Goal: Transaction & Acquisition: Book appointment/travel/reservation

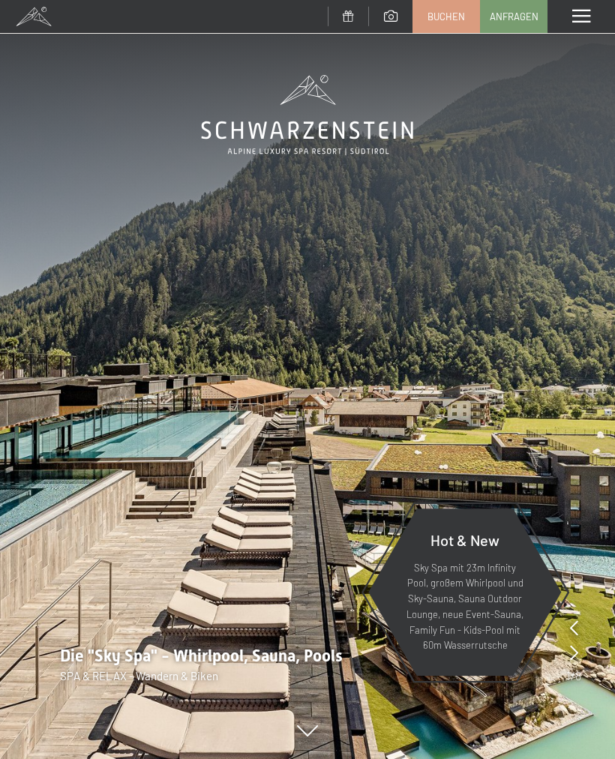
click at [569, 24] on div "Menü" at bounding box center [582, 16] width 68 height 33
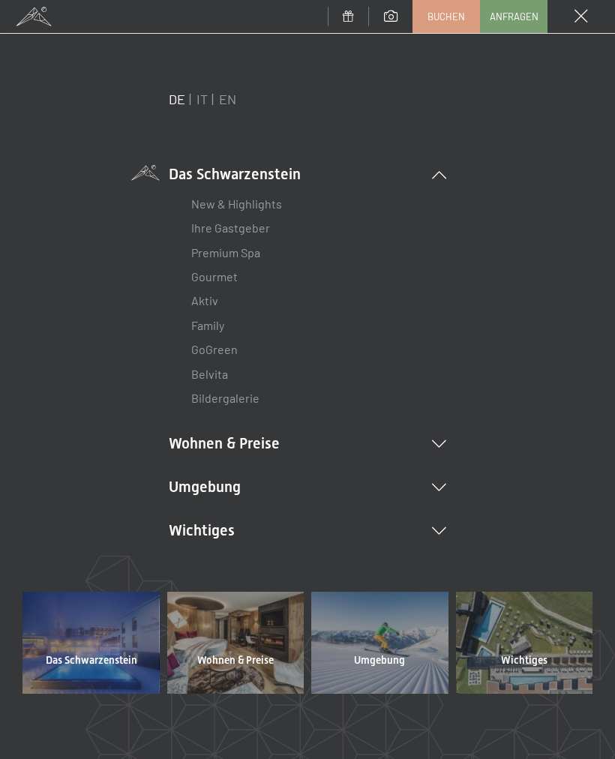
click at [437, 436] on li "Wohnen & Preise Inklusivleistungen Zimmer & Preise Liste Angebote Liste Familie…" at bounding box center [308, 443] width 278 height 21
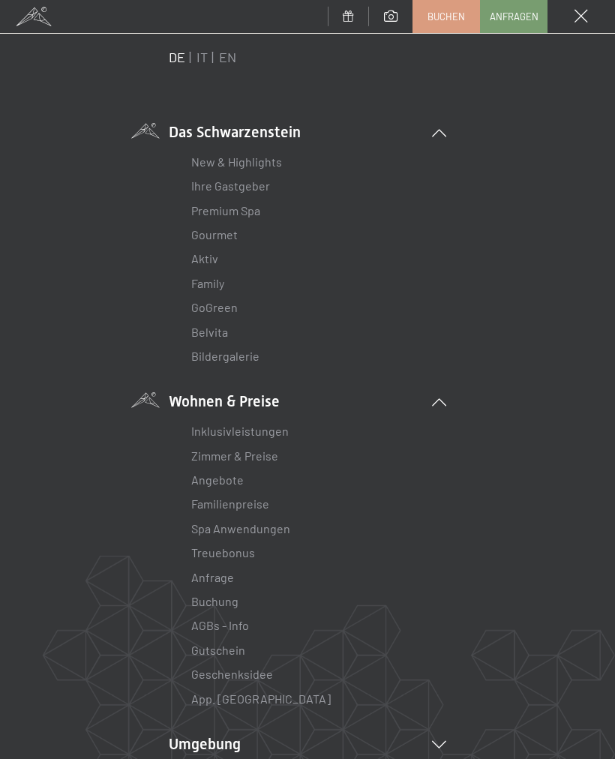
scroll to position [53, 0]
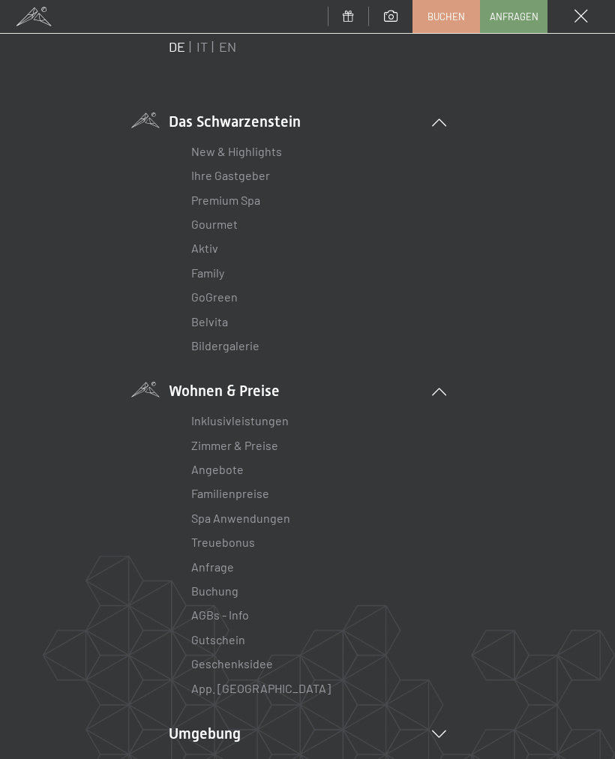
click at [253, 445] on link "Zimmer & Preise" at bounding box center [234, 445] width 87 height 14
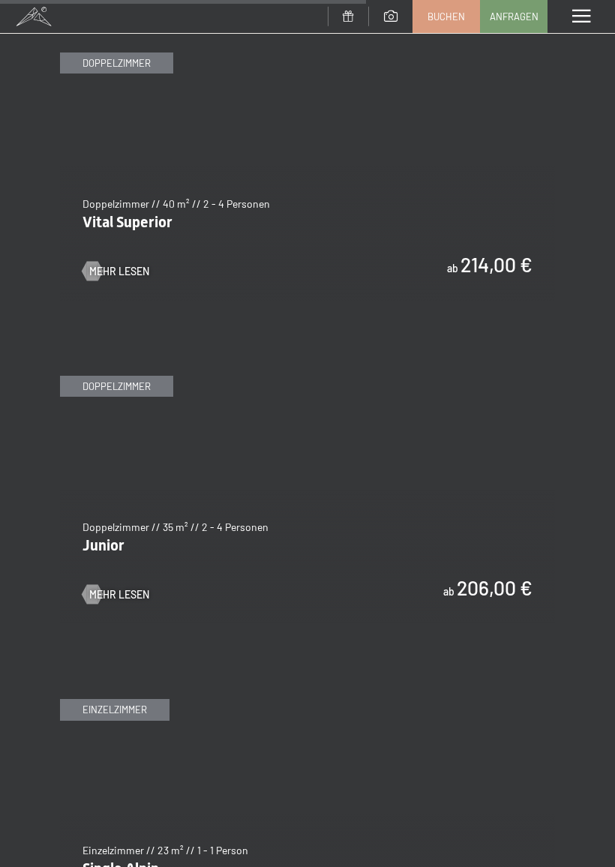
scroll to position [3373, 0]
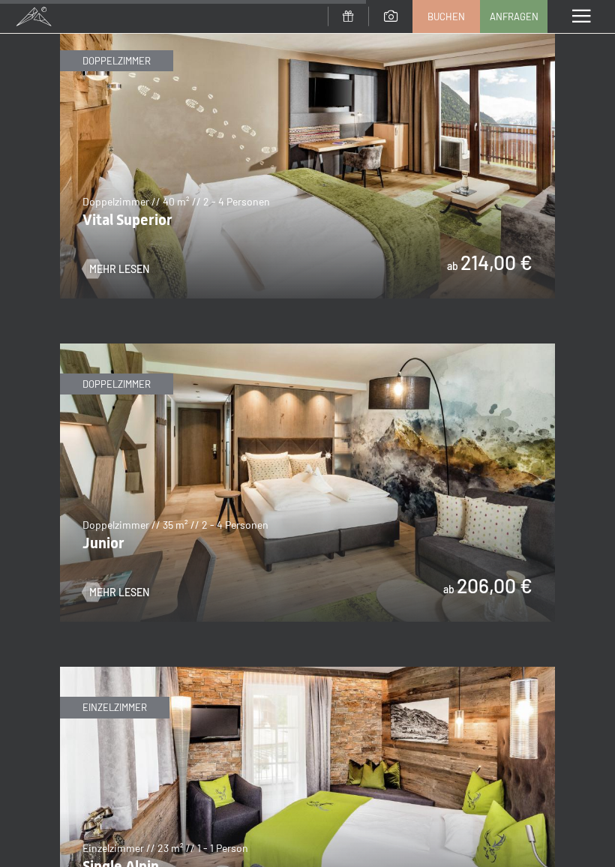
click at [488, 519] on img at bounding box center [307, 483] width 495 height 278
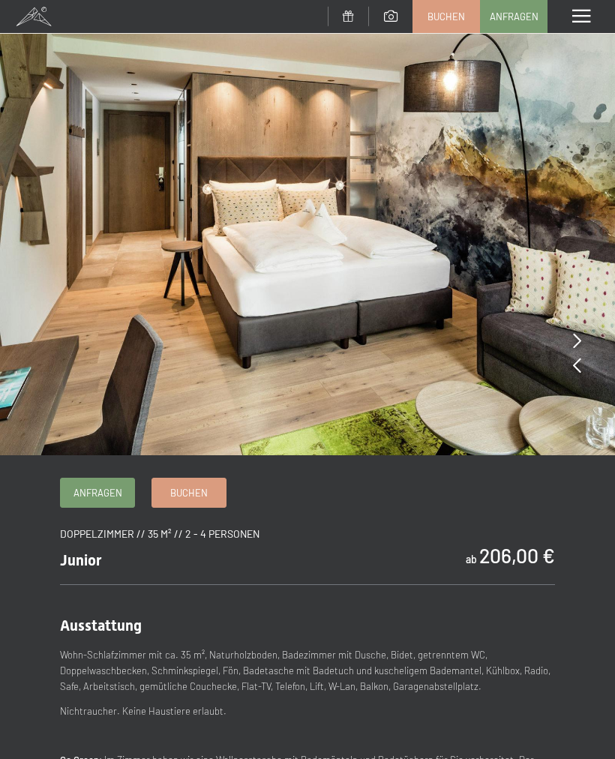
click at [576, 338] on icon at bounding box center [577, 340] width 8 height 15
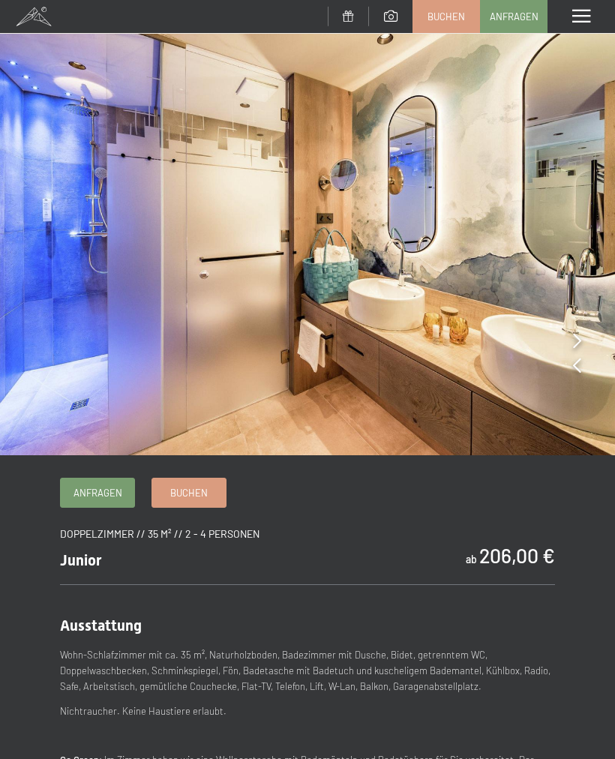
click at [575, 338] on icon at bounding box center [577, 340] width 8 height 15
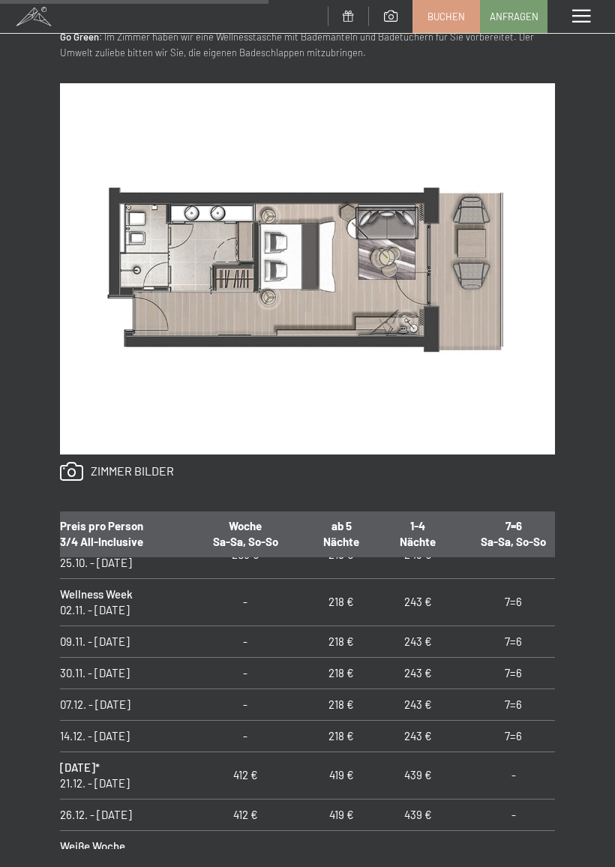
scroll to position [59, 12]
click at [141, 466] on link at bounding box center [117, 472] width 114 height 20
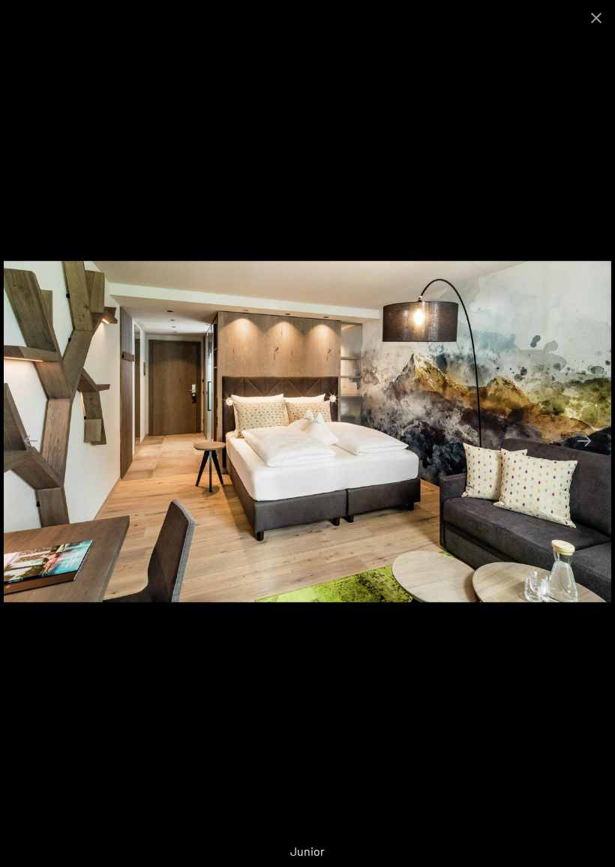
click at [584, 434] on button "Next slide" at bounding box center [585, 440] width 32 height 29
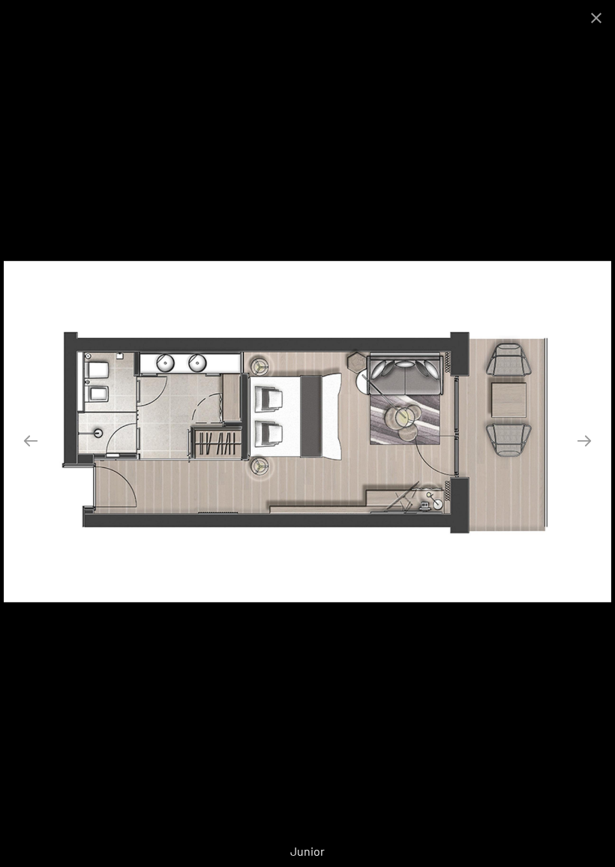
click at [578, 436] on button "Next slide" at bounding box center [585, 440] width 32 height 29
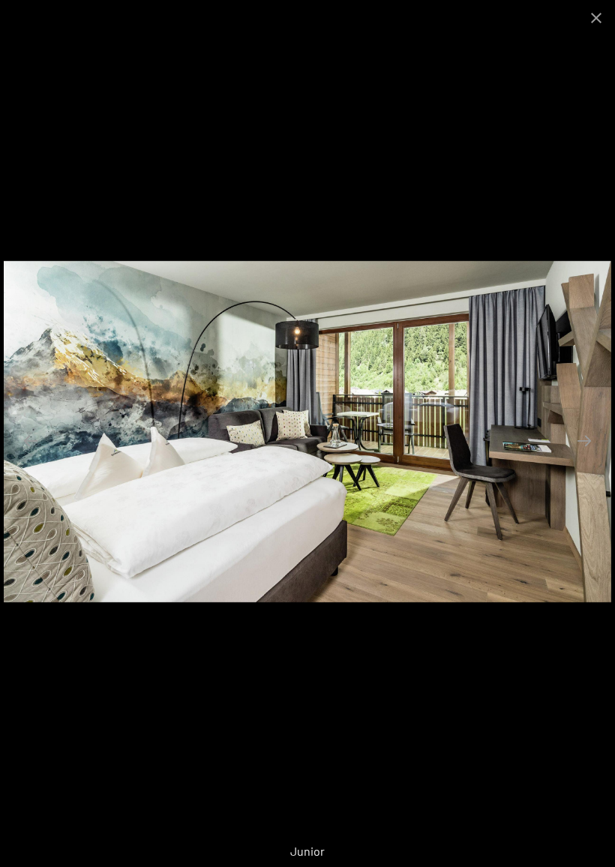
click at [580, 440] on button "Next slide" at bounding box center [585, 440] width 32 height 29
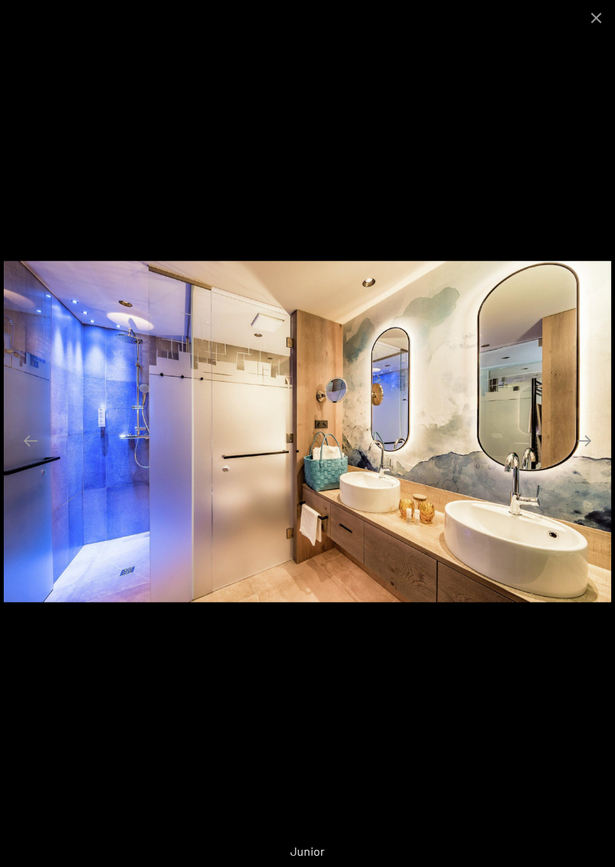
click at [583, 437] on button "Next slide" at bounding box center [585, 440] width 32 height 29
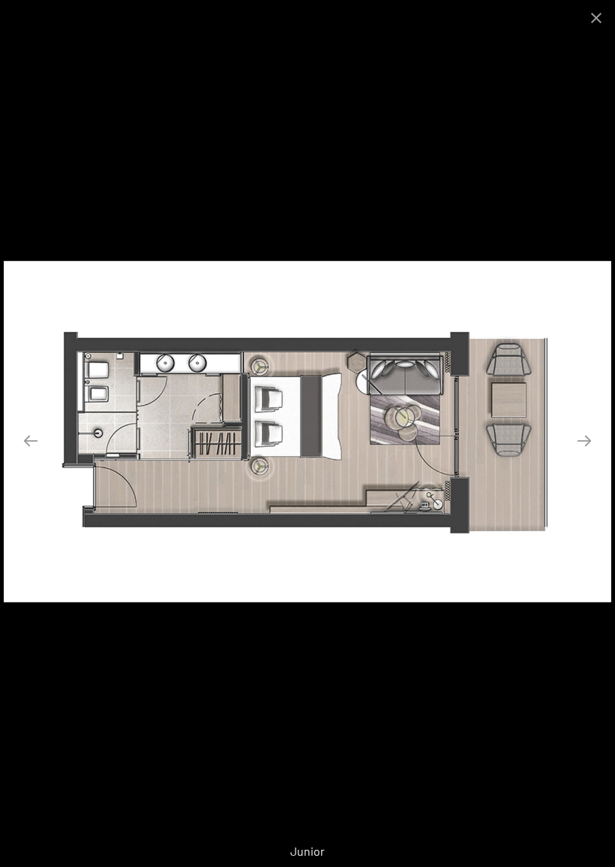
click at [592, 17] on button "Close gallery" at bounding box center [597, 17] width 38 height 35
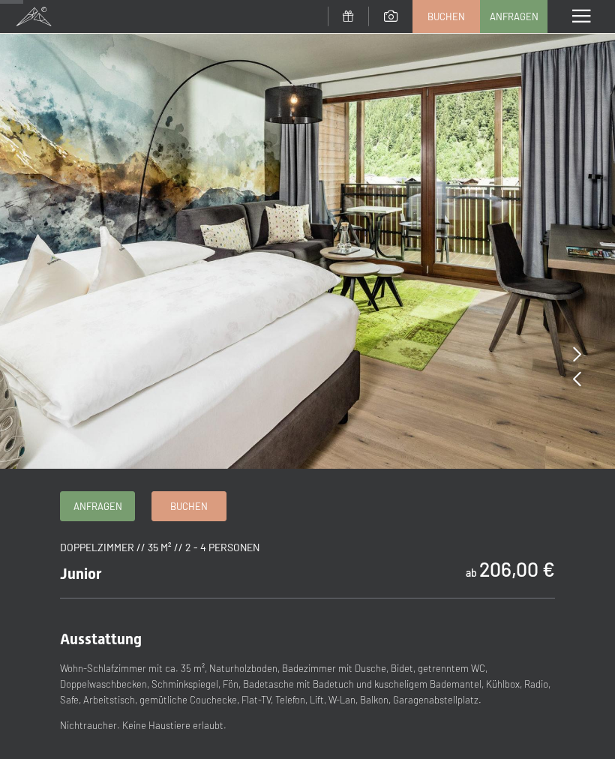
scroll to position [0, 0]
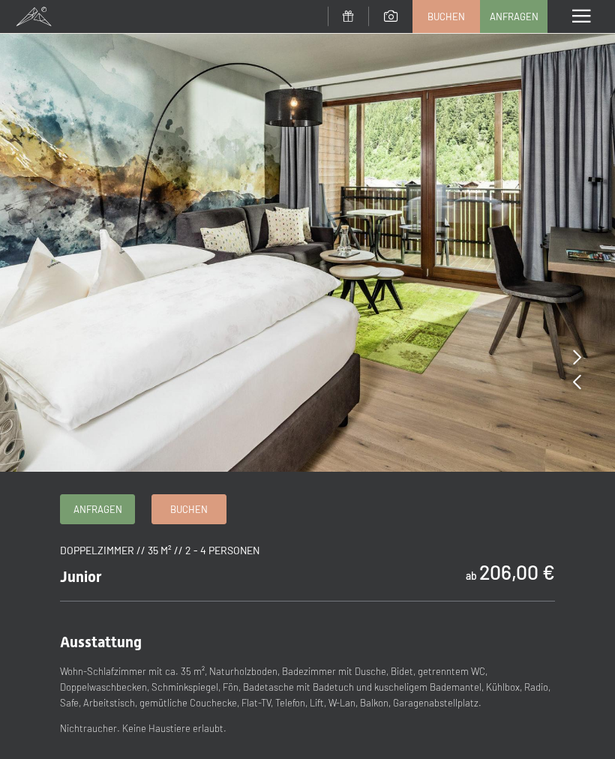
click at [576, 19] on span at bounding box center [581, 17] width 18 height 14
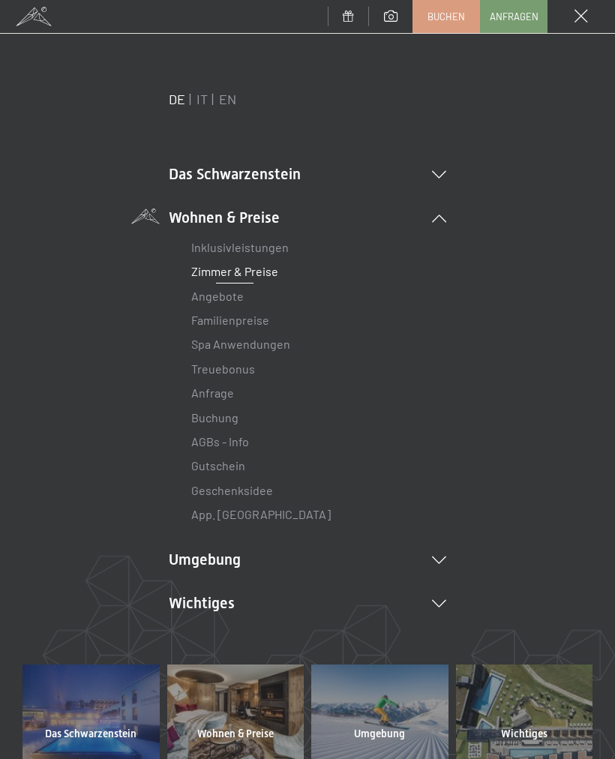
click at [439, 20] on span "Buchen" at bounding box center [447, 17] width 38 height 14
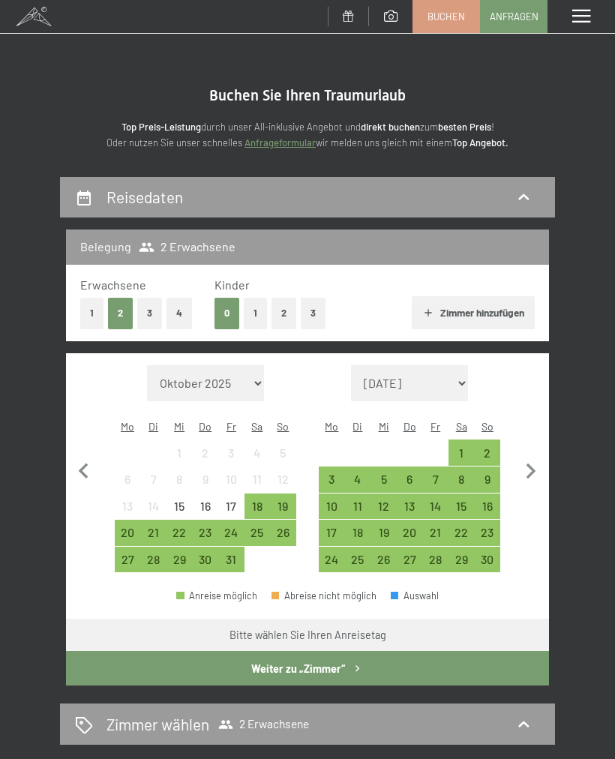
click at [206, 377] on select "Oktober 2025 November 2025 Dezember 2025 Januar 2026 Februar 2026 März 2026 Apr…" at bounding box center [205, 383] width 117 height 36
select select "2026-06-01"
select select "2026-07-01"
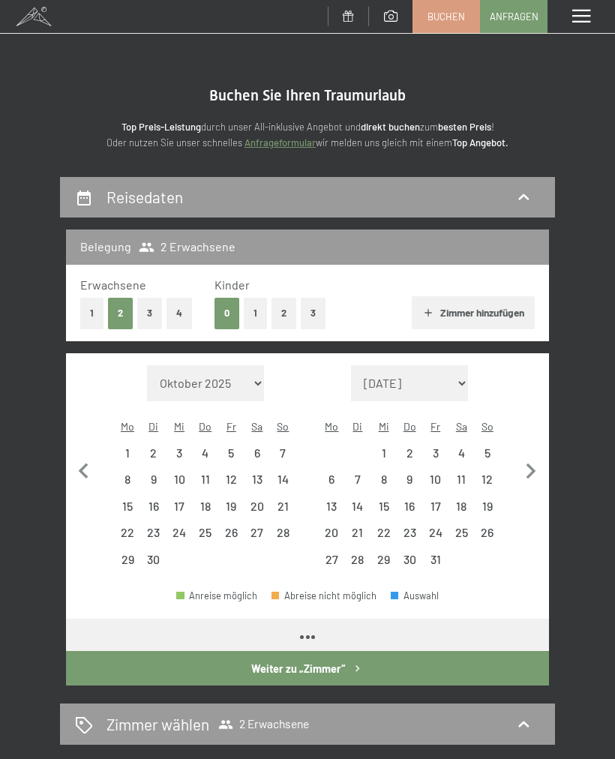
select select "2026-06-01"
select select "2026-07-01"
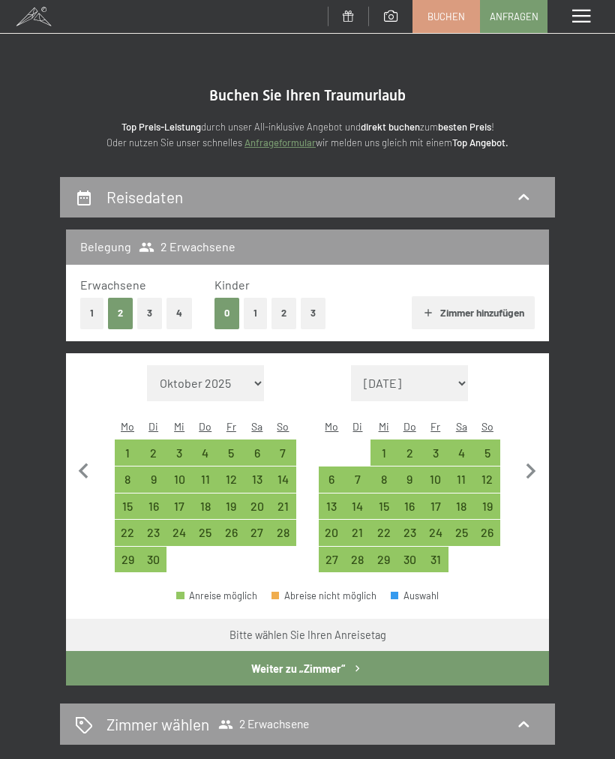
click at [281, 527] on div "28" at bounding box center [283, 538] width 23 height 23
select select "2026-06-01"
select select "2026-07-01"
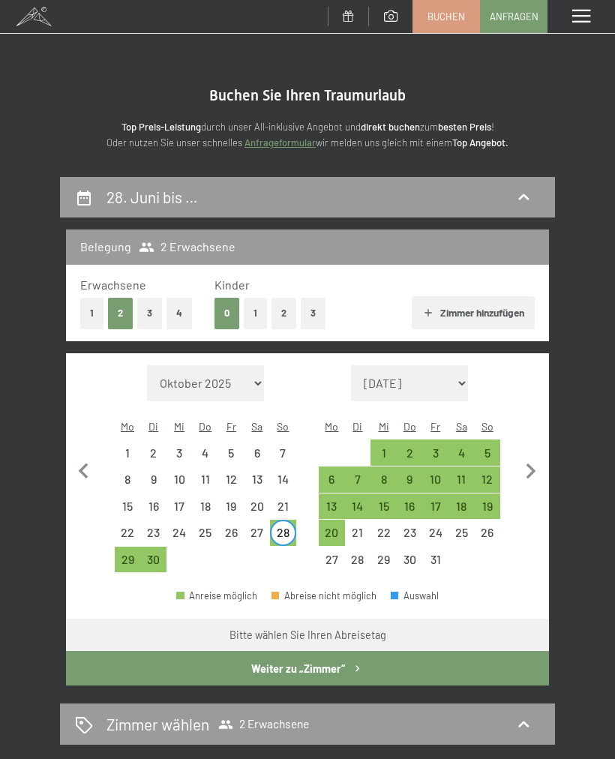
click at [487, 447] on div "5" at bounding box center [487, 458] width 23 height 23
select select "2026-06-01"
select select "2026-07-01"
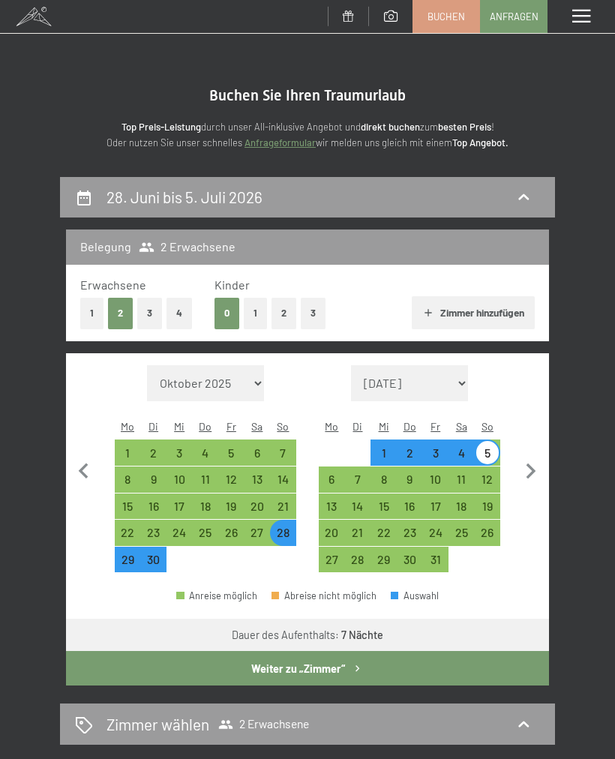
click at [373, 651] on button "Weiter zu „Zimmer“" at bounding box center [307, 668] width 483 height 35
select select "2026-06-01"
select select "2026-07-01"
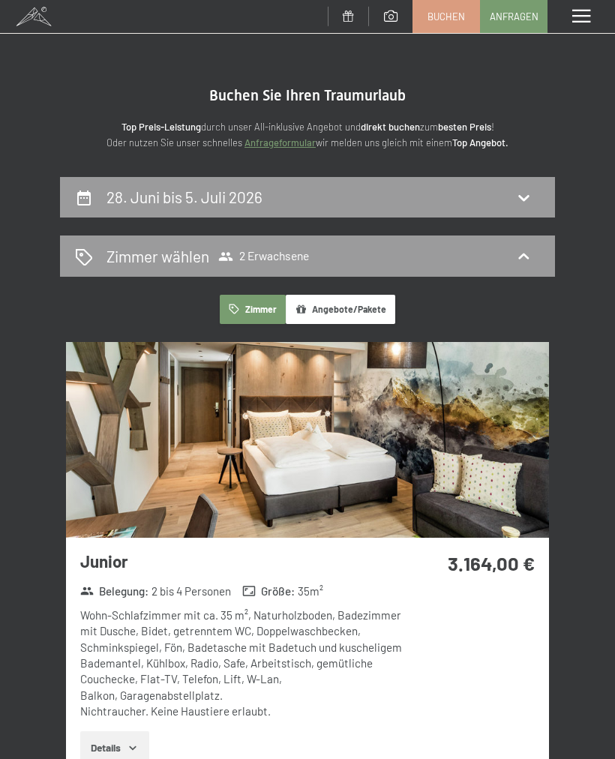
click at [576, 13] on span at bounding box center [581, 17] width 18 height 14
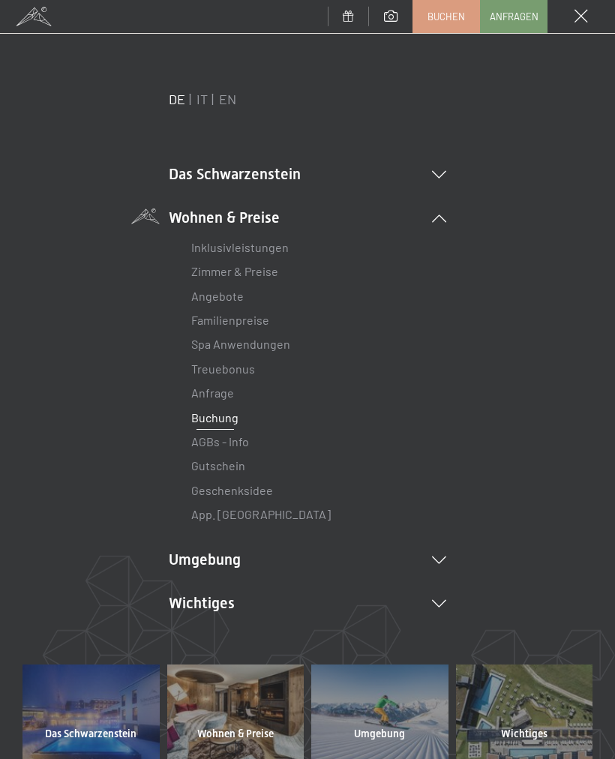
click at [425, 176] on li "Das Schwarzenstein New & Highlights Ihre Gastgeber Premium Spa Gourmet Aktiv Wo…" at bounding box center [308, 174] width 278 height 21
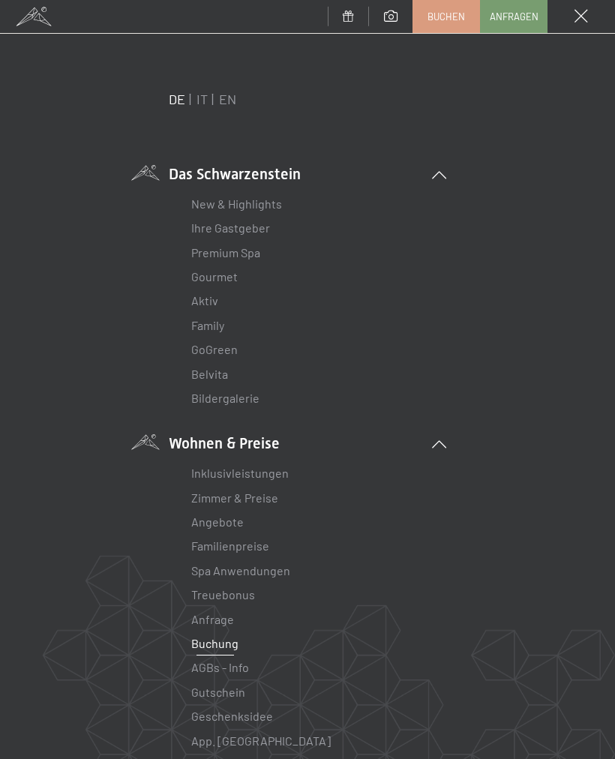
click at [218, 402] on link "Bildergalerie" at bounding box center [225, 398] width 68 height 14
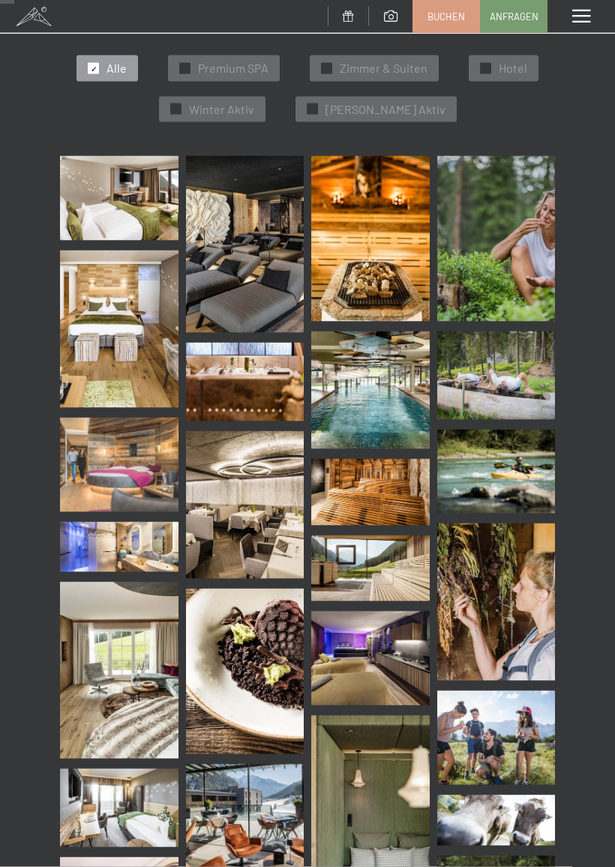
scroll to position [281, 0]
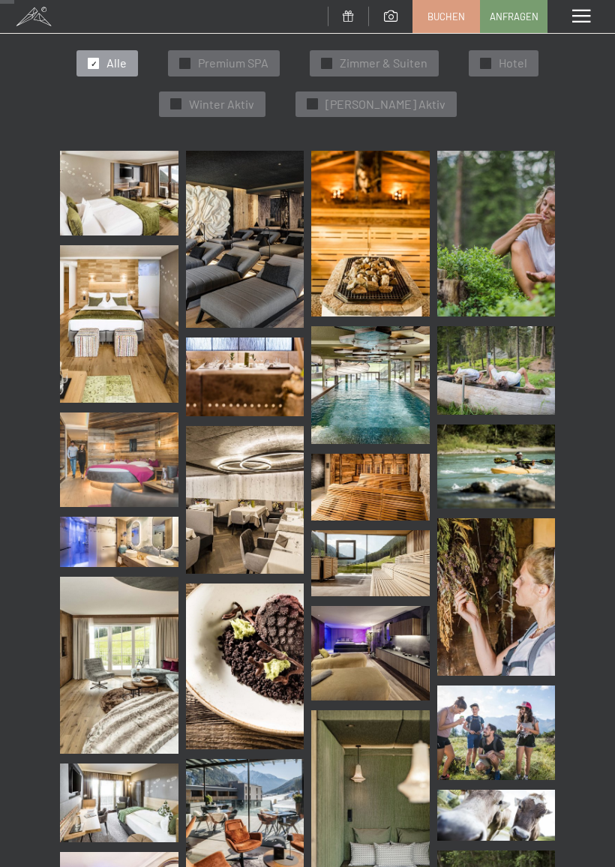
click at [92, 195] on img at bounding box center [119, 193] width 119 height 85
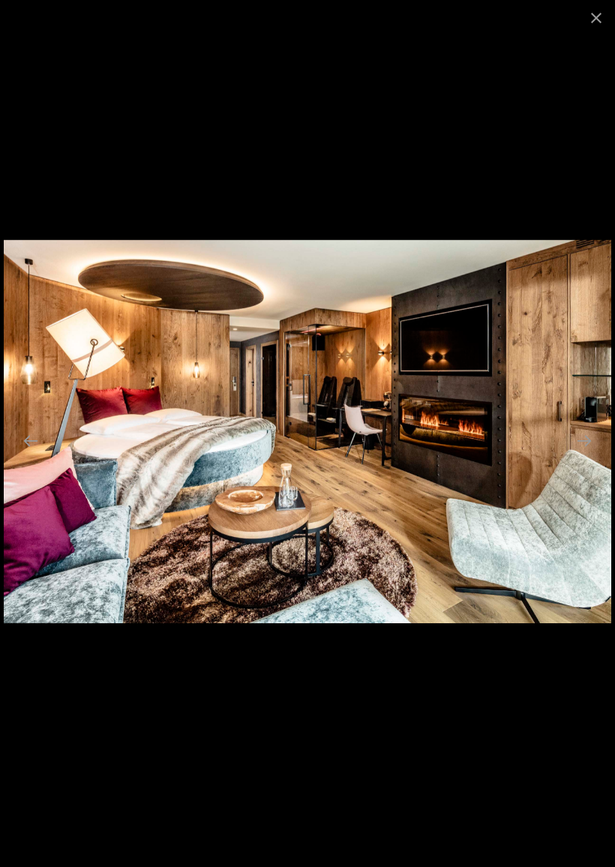
click at [602, 13] on button "Close gallery" at bounding box center [597, 17] width 38 height 35
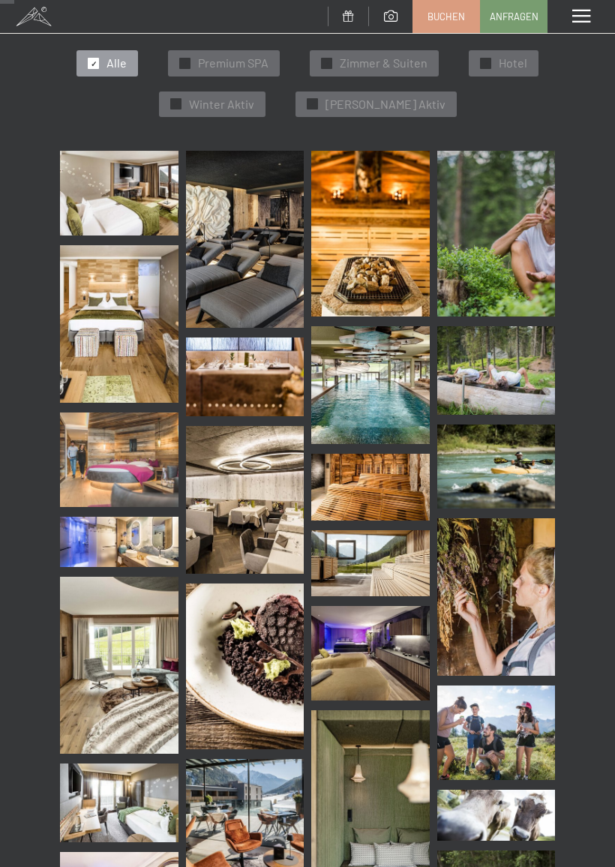
click at [405, 413] on img at bounding box center [370, 385] width 119 height 119
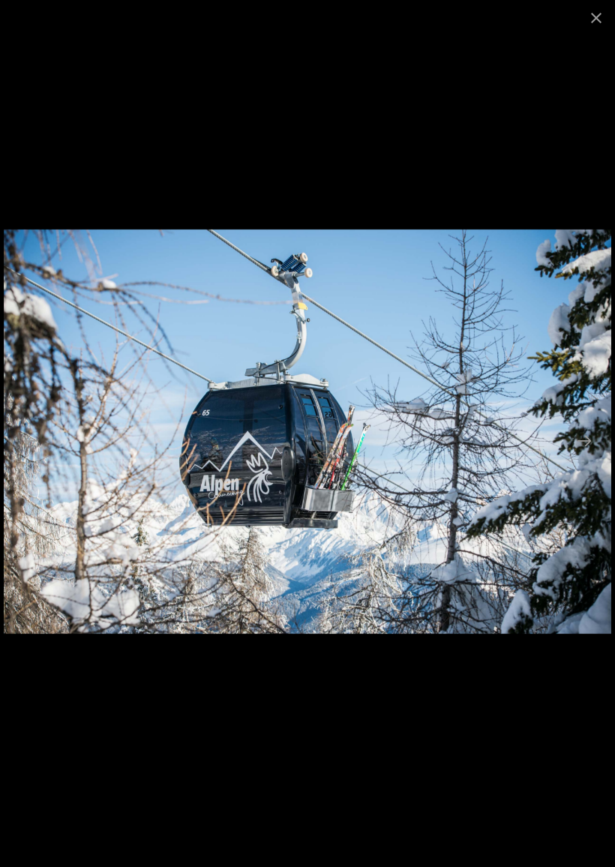
click at [597, 11] on button "Close gallery" at bounding box center [597, 17] width 38 height 35
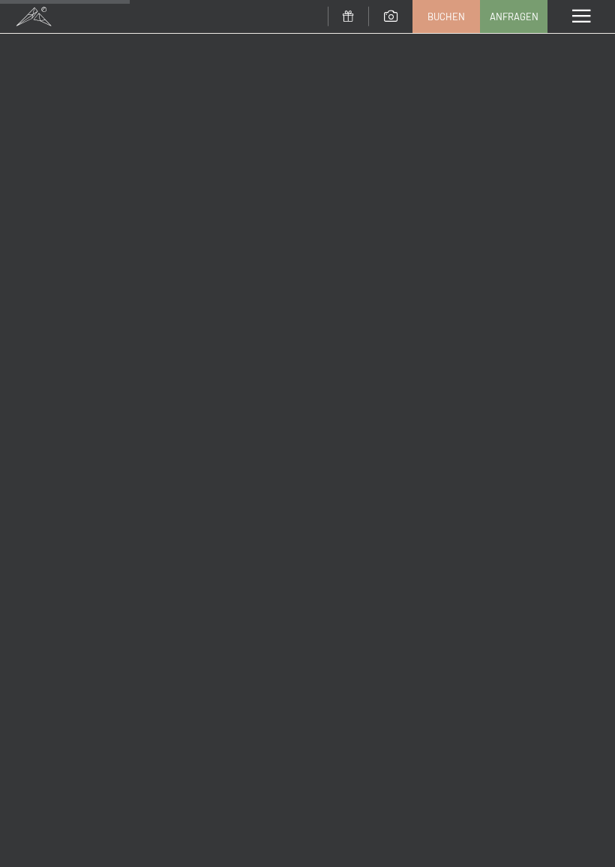
scroll to position [2532, 0]
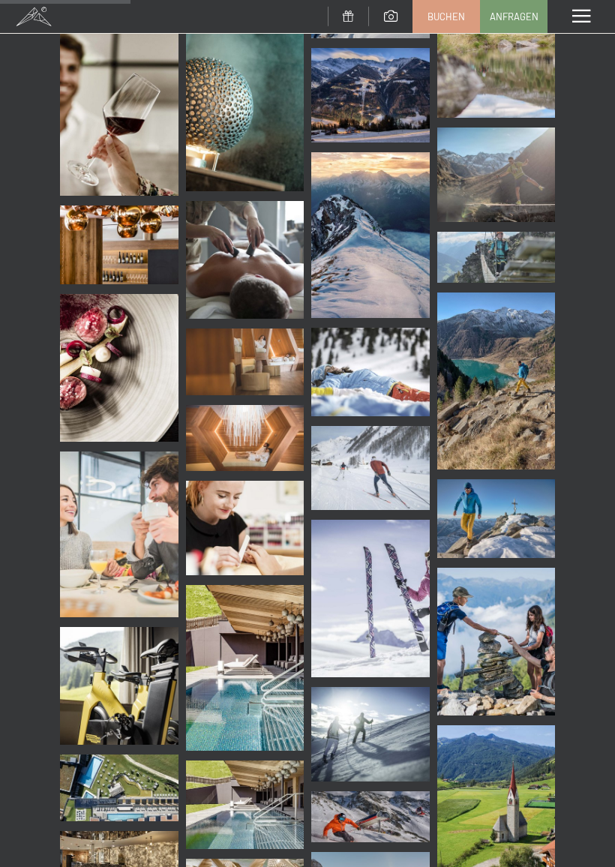
click at [99, 224] on img at bounding box center [119, 245] width 119 height 79
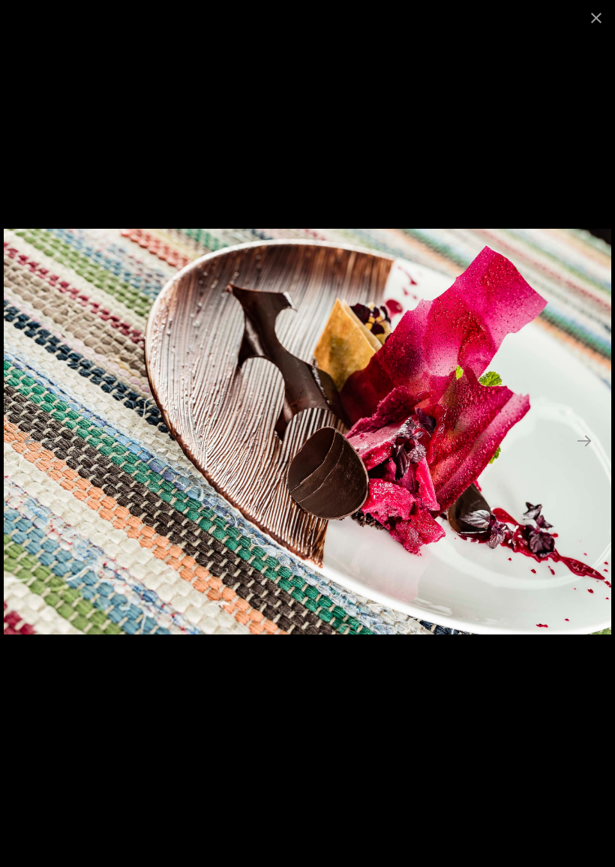
click at [596, 15] on button "Close gallery" at bounding box center [597, 17] width 38 height 35
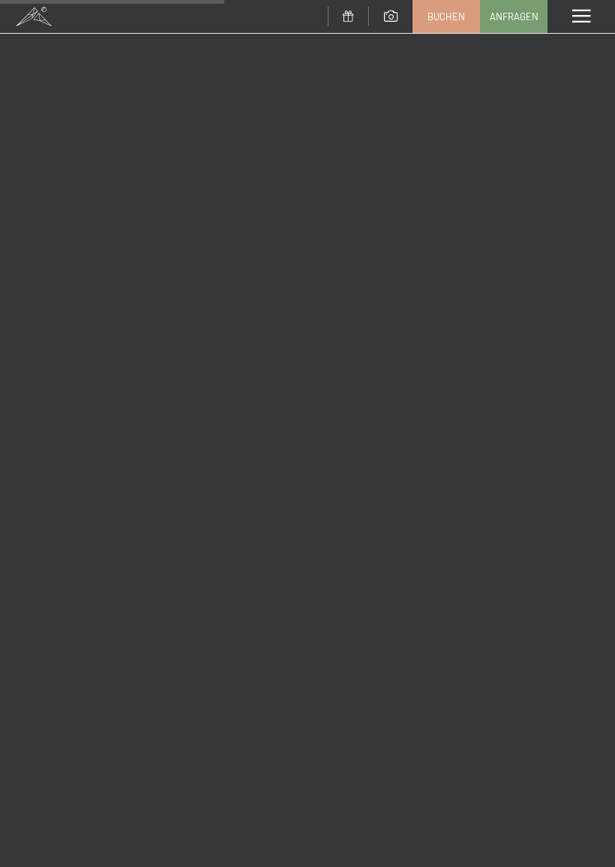
scroll to position [4461, 0]
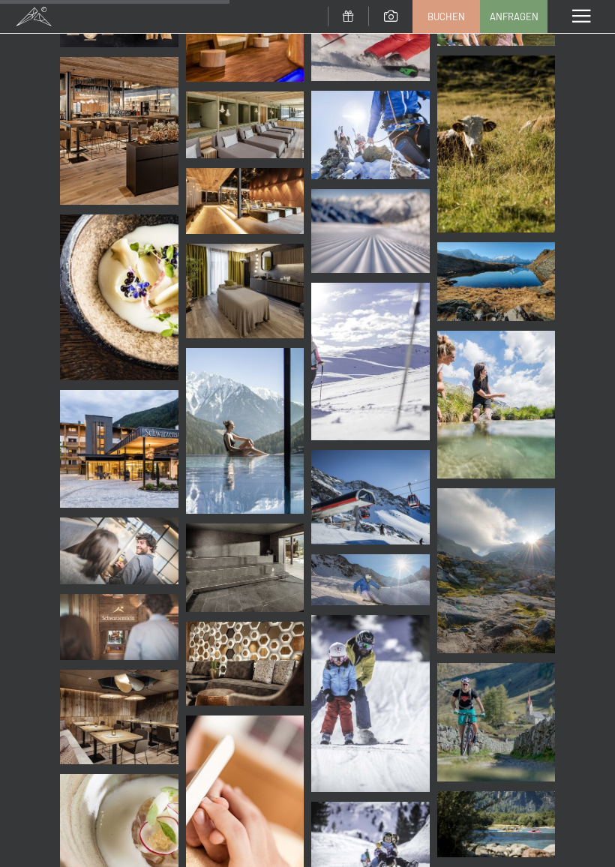
click at [210, 133] on img at bounding box center [245, 125] width 119 height 67
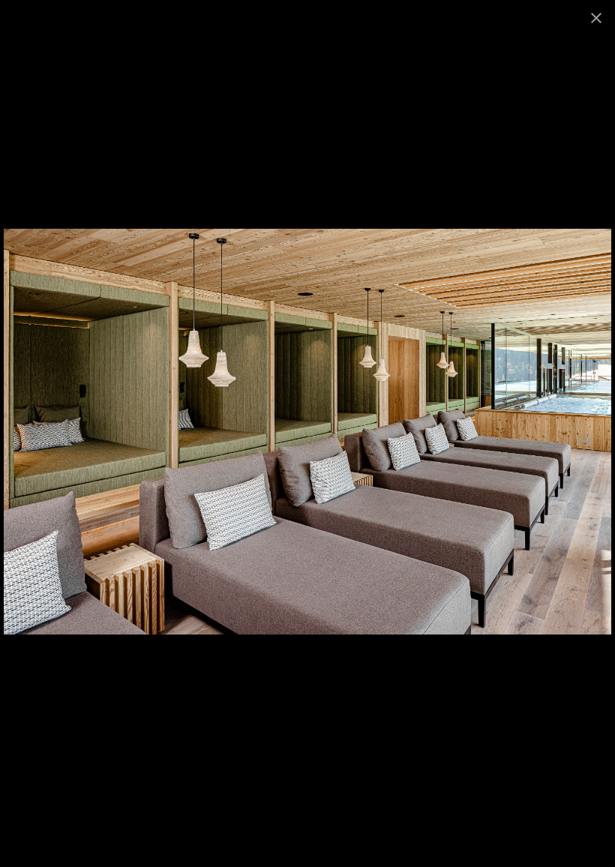
click at [587, 17] on button "Close gallery" at bounding box center [597, 17] width 38 height 35
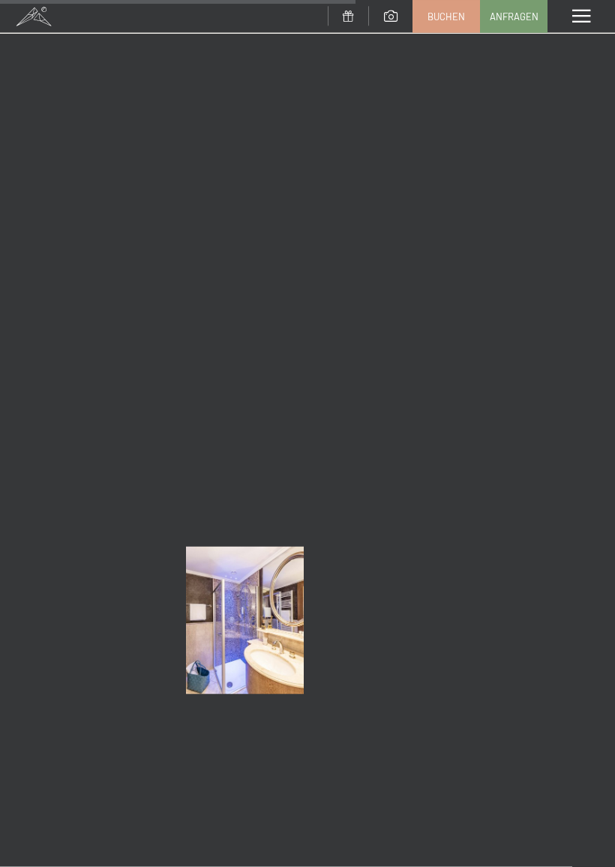
scroll to position [6918, 0]
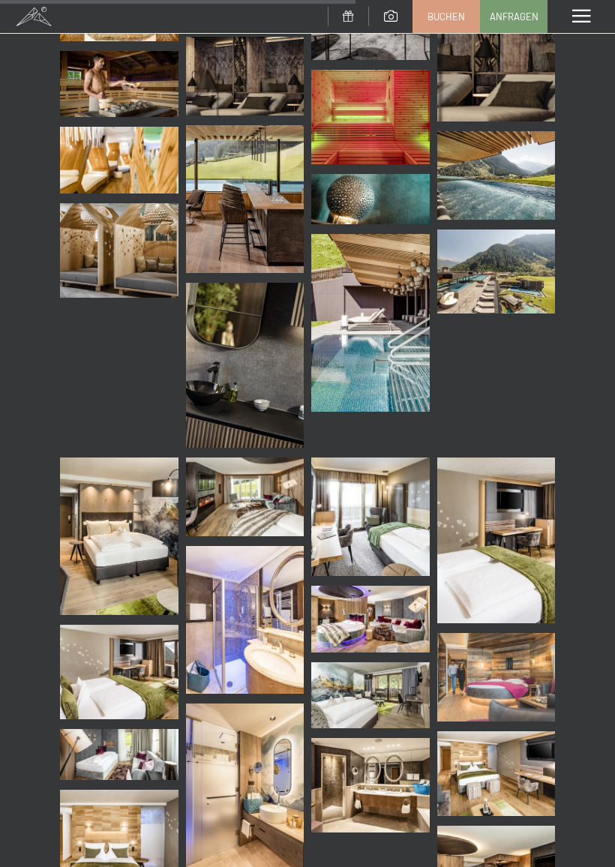
click at [100, 238] on img at bounding box center [119, 250] width 119 height 95
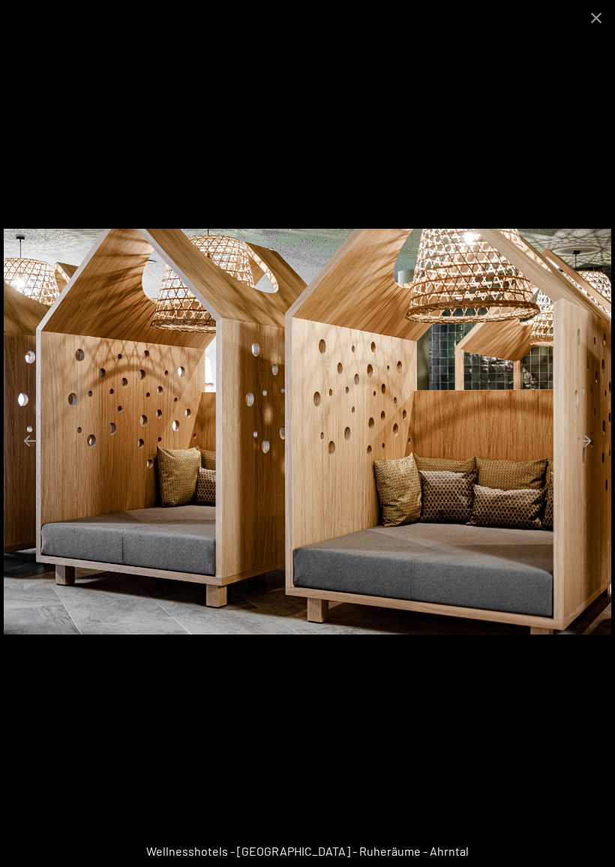
click at [592, 22] on button "Close gallery" at bounding box center [597, 17] width 38 height 35
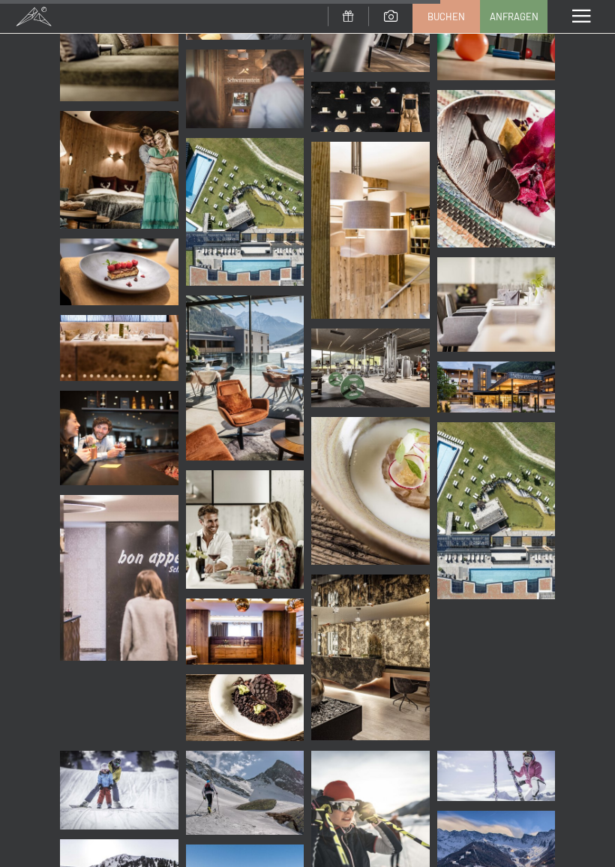
scroll to position [8574, 0]
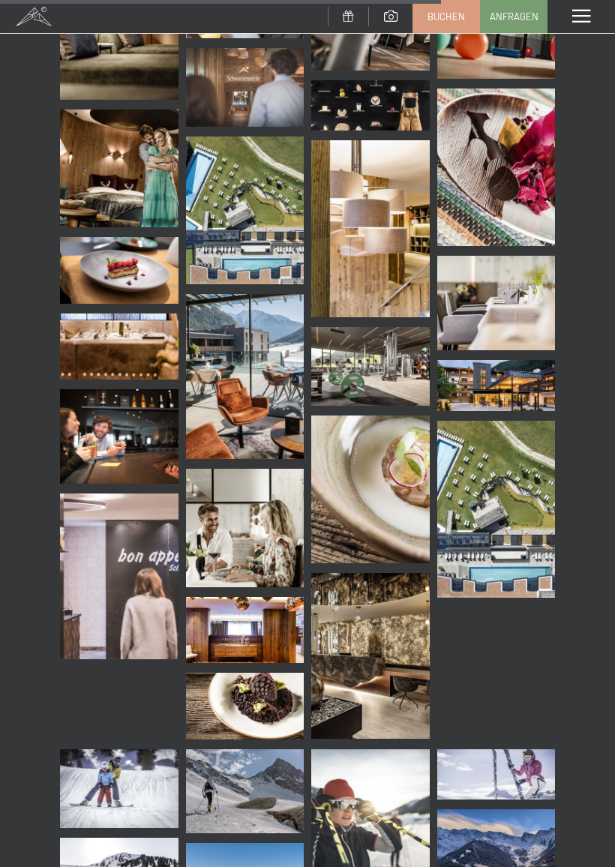
click at [577, 18] on span at bounding box center [581, 17] width 18 height 14
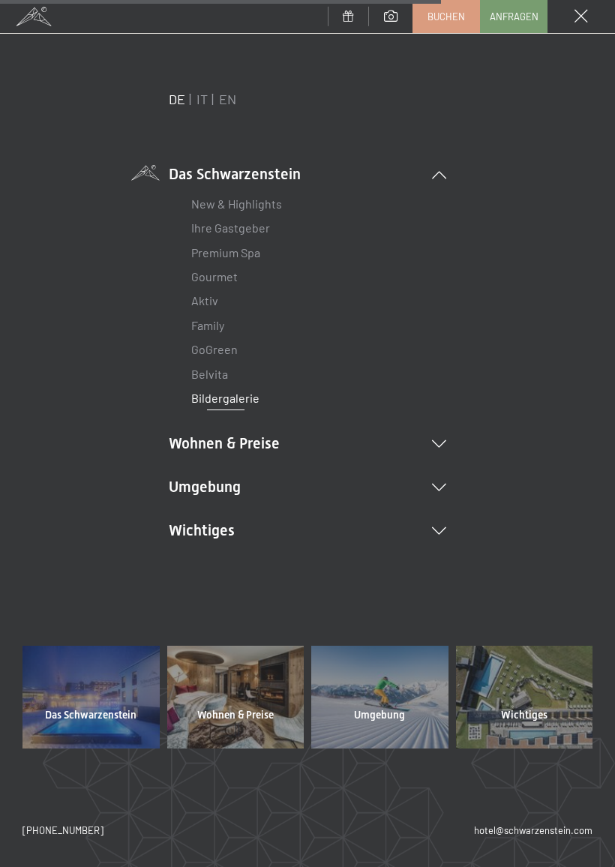
click at [242, 251] on link "Premium Spa" at bounding box center [225, 252] width 69 height 14
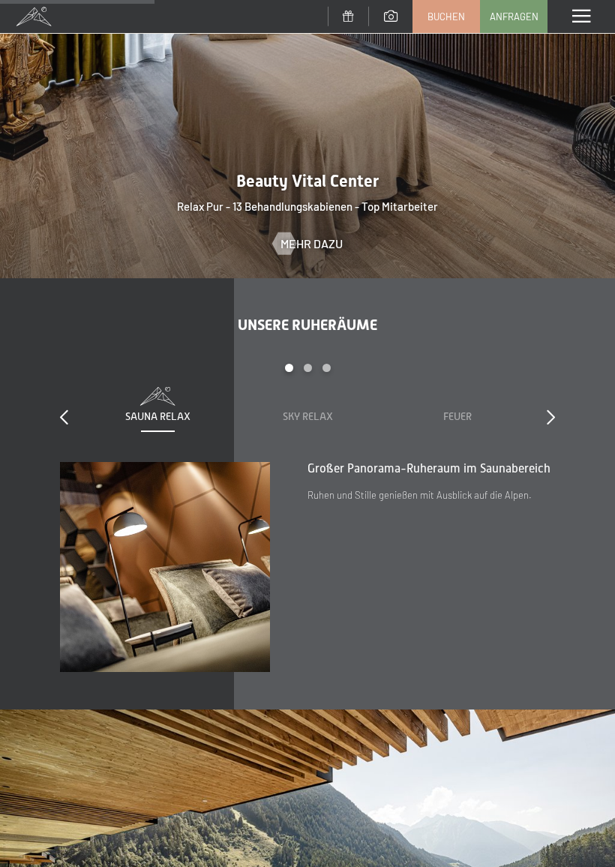
scroll to position [1800, 0]
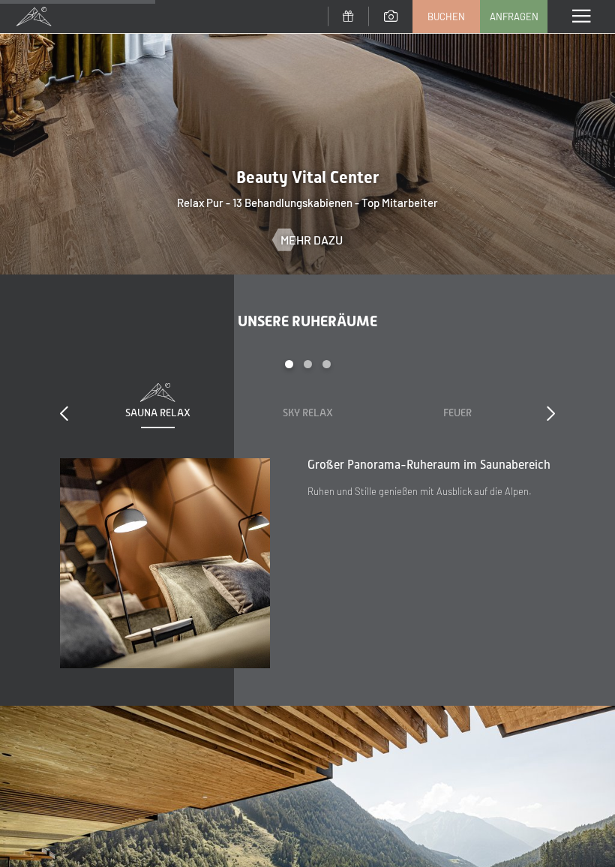
click at [554, 404] on div at bounding box center [551, 414] width 8 height 21
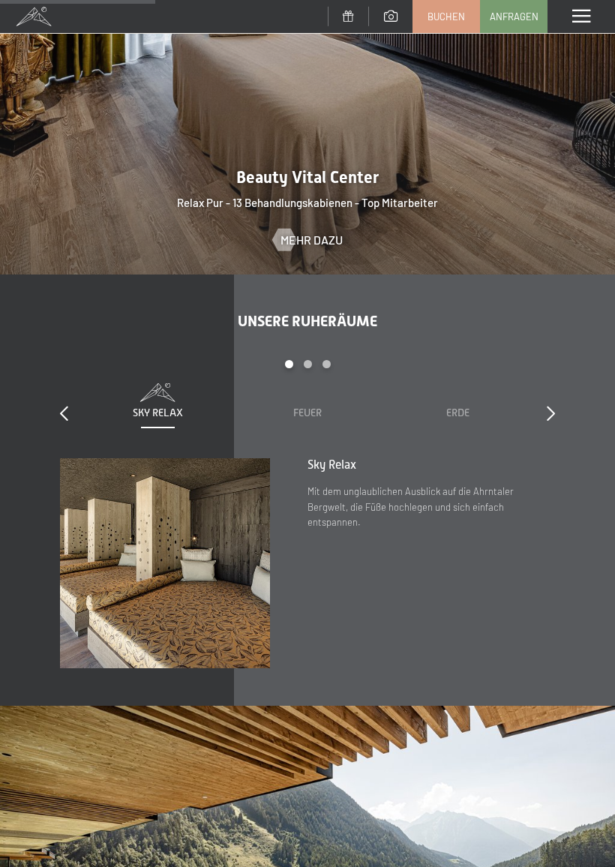
click at [552, 406] on icon at bounding box center [551, 413] width 8 height 15
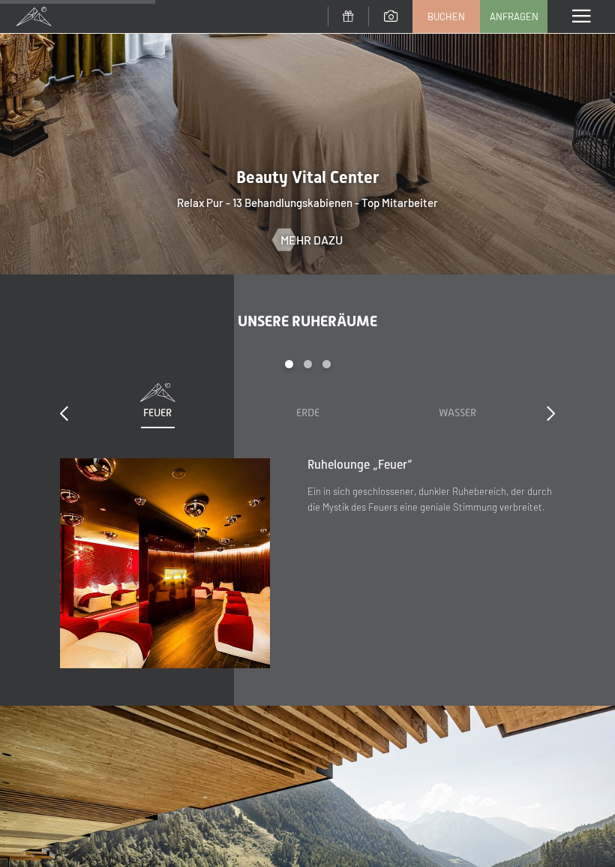
click at [531, 385] on div "Sauna Relax Sky Relax Feuer Erde Wasser Luft Wolke 7" at bounding box center [307, 402] width 1050 height 38
click at [554, 406] on icon at bounding box center [551, 413] width 8 height 15
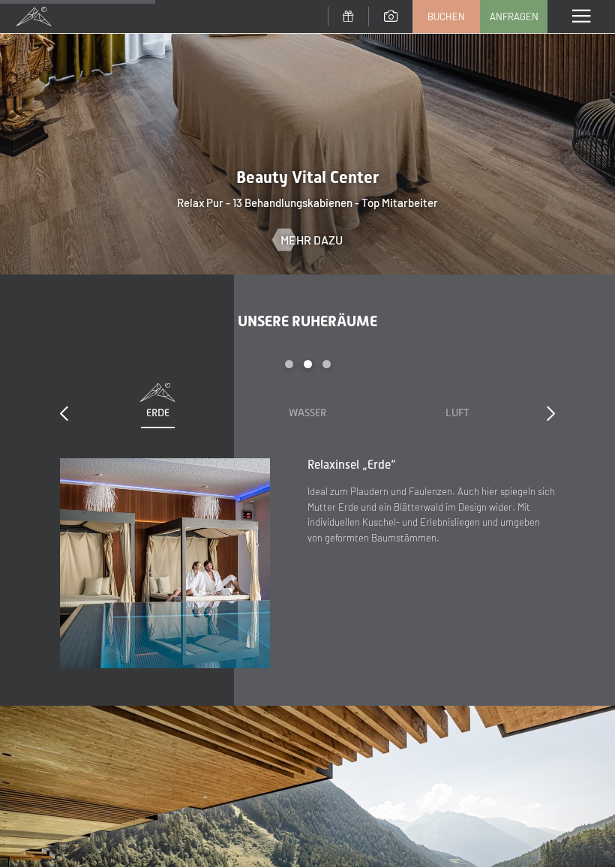
click at [548, 406] on icon at bounding box center [551, 413] width 8 height 15
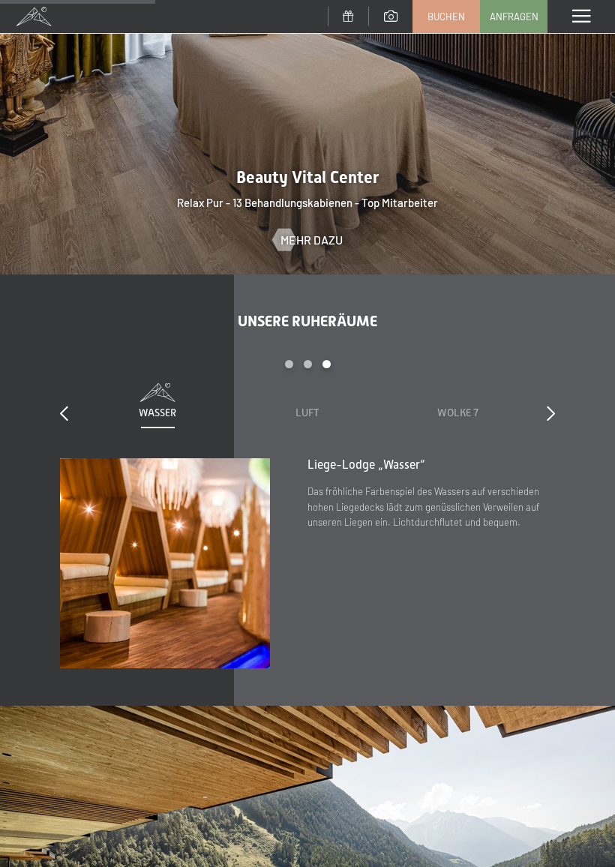
click at [552, 406] on icon at bounding box center [551, 413] width 8 height 15
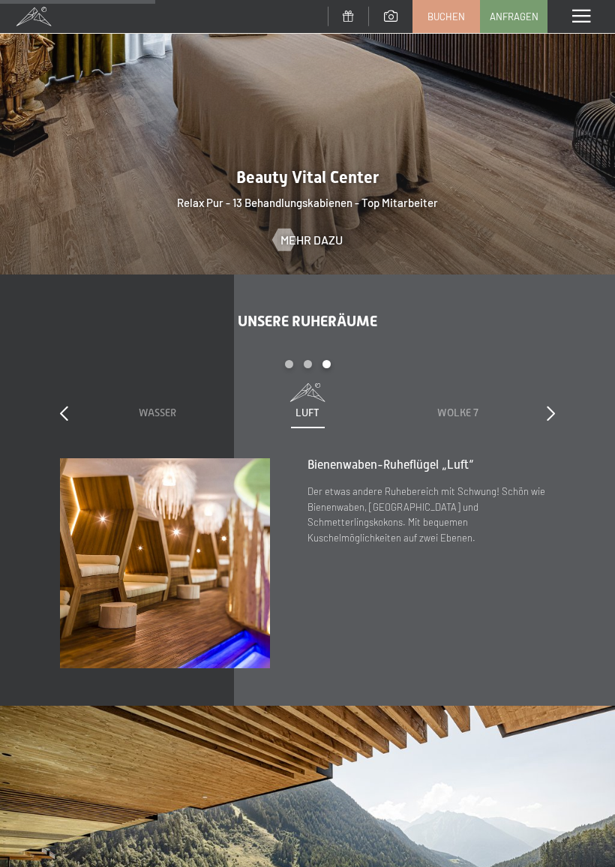
click at [68, 406] on icon at bounding box center [64, 413] width 8 height 15
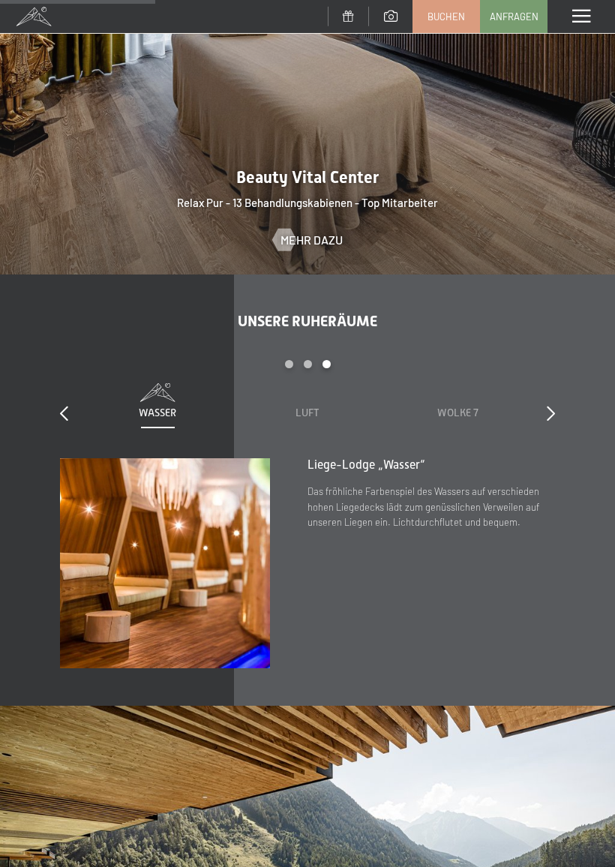
click at [553, 406] on icon at bounding box center [551, 413] width 8 height 15
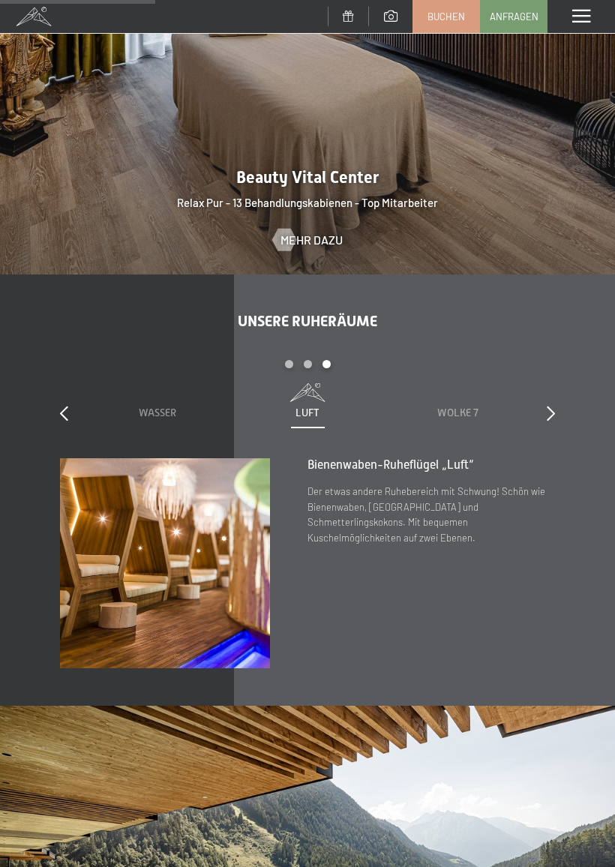
click at [554, 406] on icon at bounding box center [551, 413] width 8 height 15
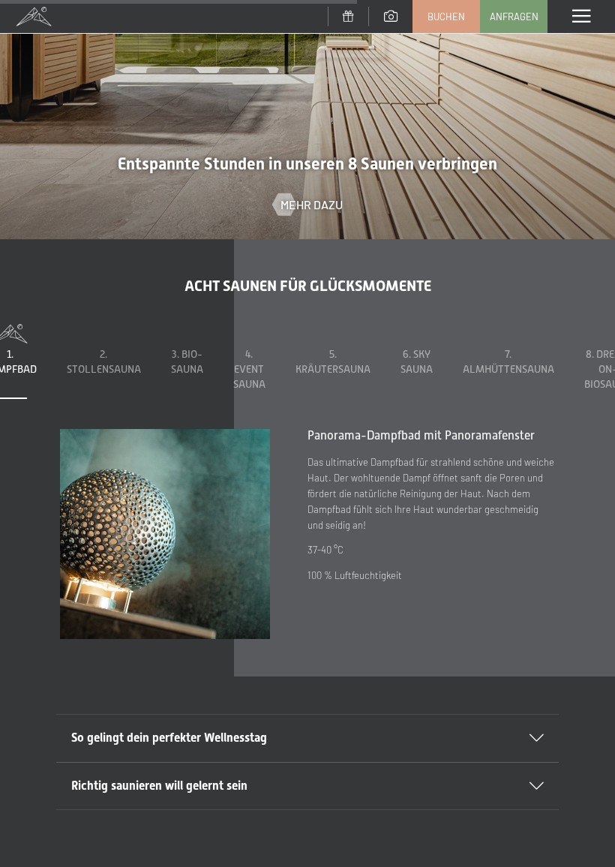
scroll to position [3381, 0]
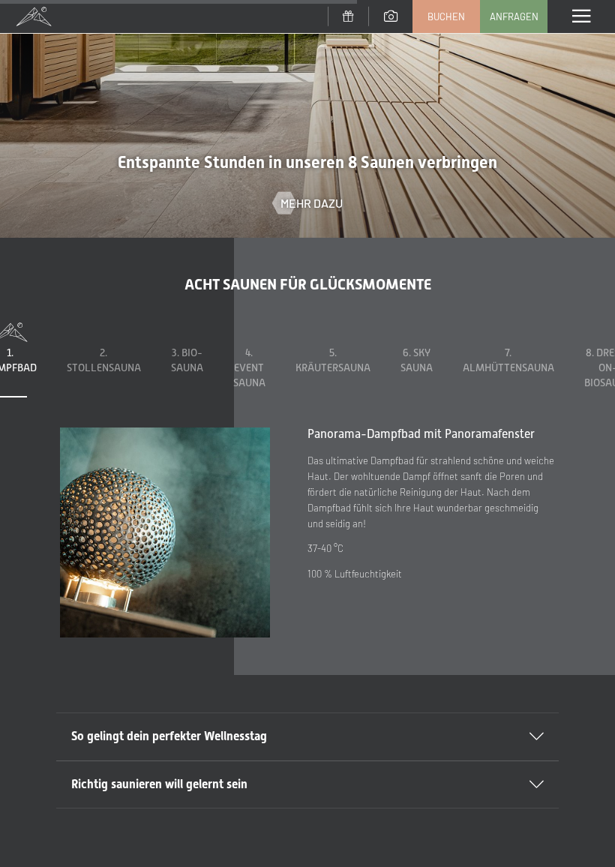
click at [92, 346] on div "2. Stollensauna" at bounding box center [104, 360] width 74 height 29
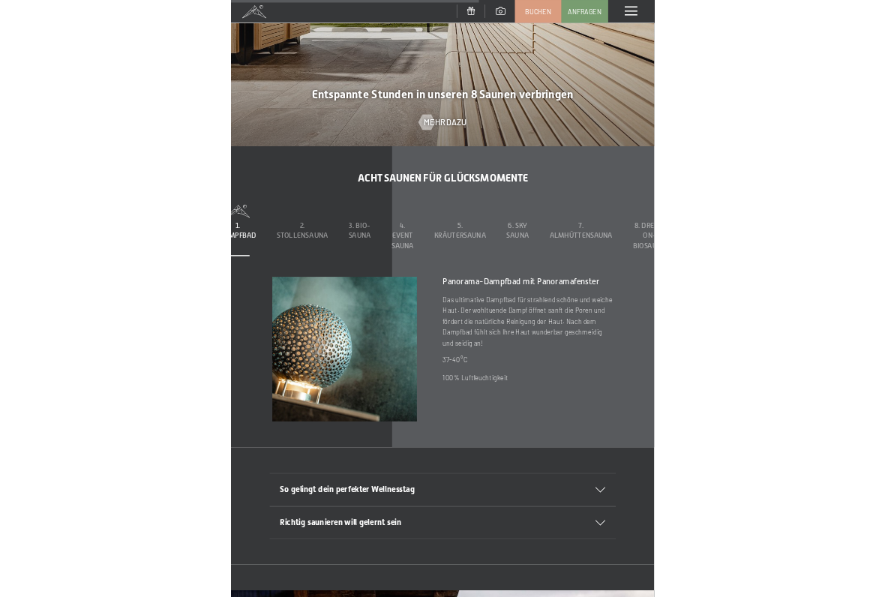
scroll to position [3405, 0]
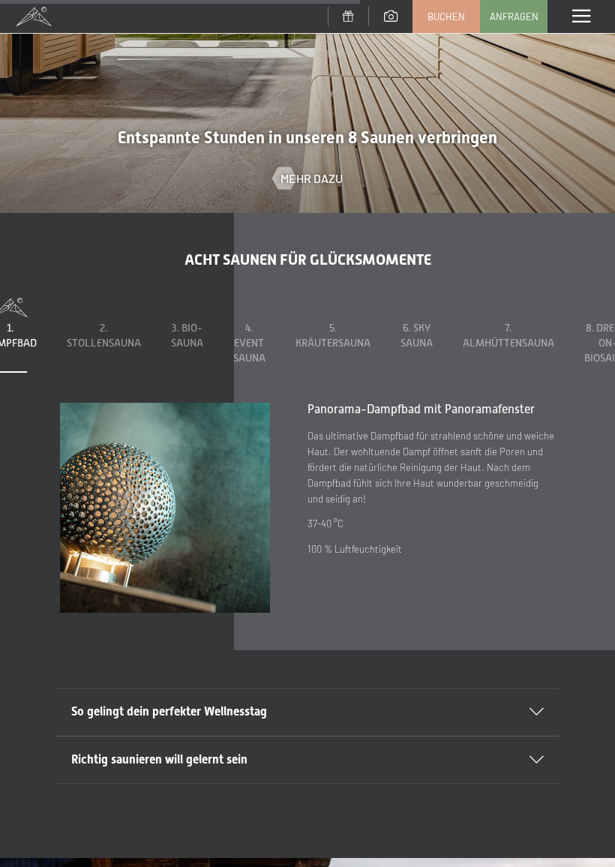
click at [109, 321] on div "2. Stollensauna" at bounding box center [104, 335] width 74 height 29
click at [98, 322] on span "2. Stollensauna" at bounding box center [104, 335] width 74 height 27
click at [188, 440] on img at bounding box center [165, 508] width 210 height 210
click at [287, 535] on div at bounding box center [184, 508] width 248 height 210
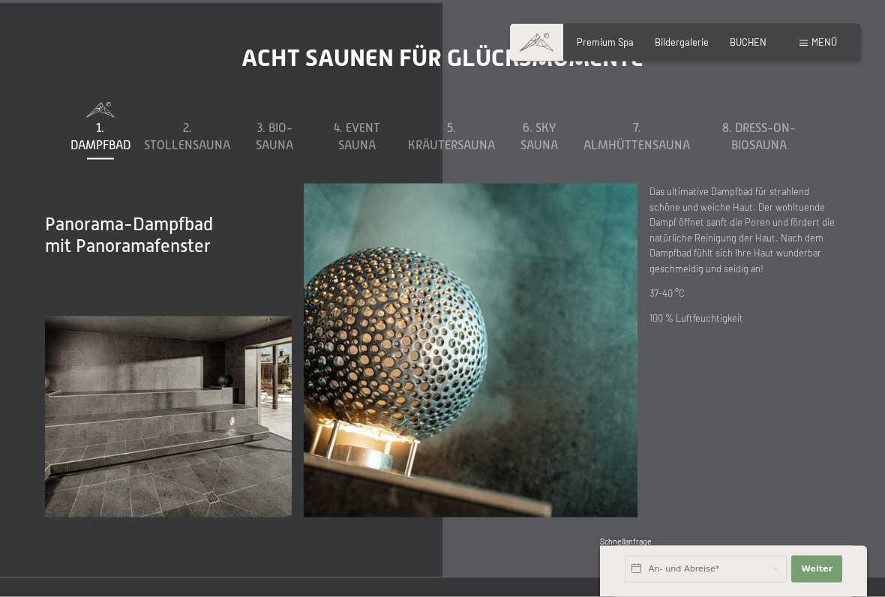
scroll to position [4032, 0]
click at [183, 121] on span "2. Stollensauna" at bounding box center [187, 136] width 86 height 30
click at [106, 110] on div "1. Dampfbad 2. Stollensauna 3. Bio-Sauna 4. Event Sauna 5. Kräutersauna 6. Sky …" at bounding box center [442, 309] width 795 height 416
click at [184, 121] on span "2. Stollensauna" at bounding box center [187, 136] width 86 height 30
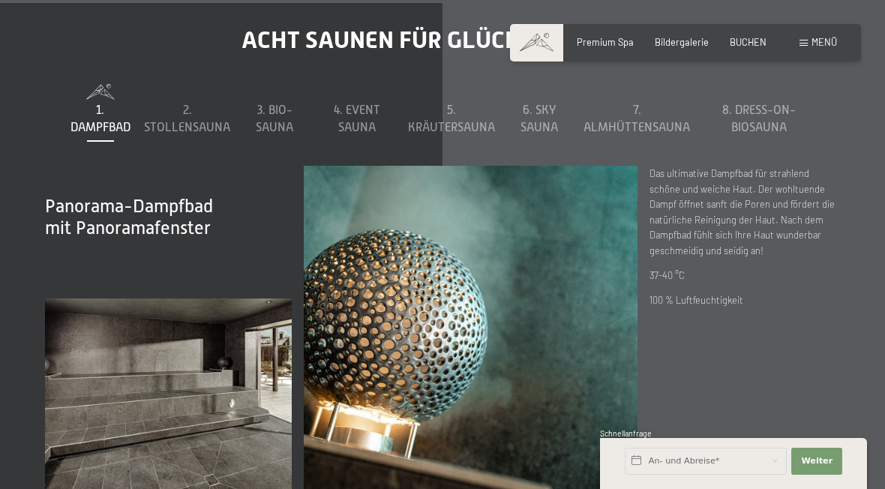
scroll to position [3828, 0]
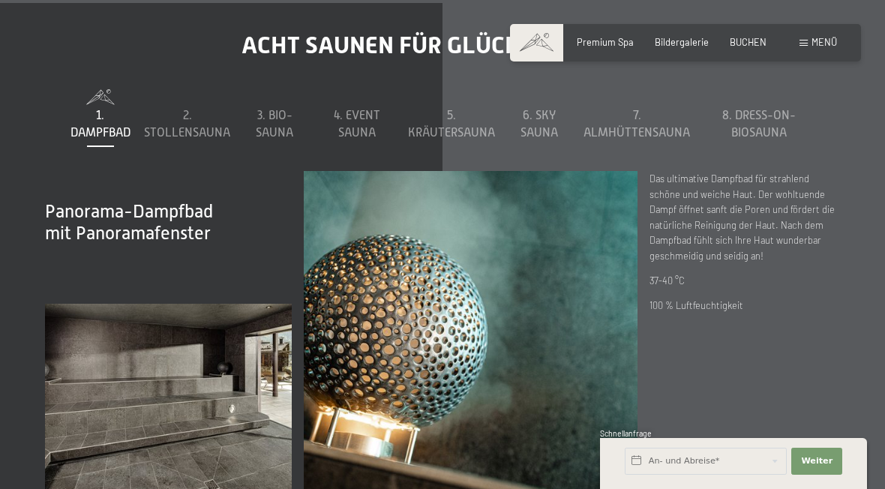
click at [202, 109] on span "2. Stollensauna" at bounding box center [187, 124] width 86 height 30
click at [278, 109] on span "3. Bio-Sauna" at bounding box center [275, 124] width 38 height 30
click at [352, 109] on span "4. Event Sauna" at bounding box center [357, 124] width 47 height 30
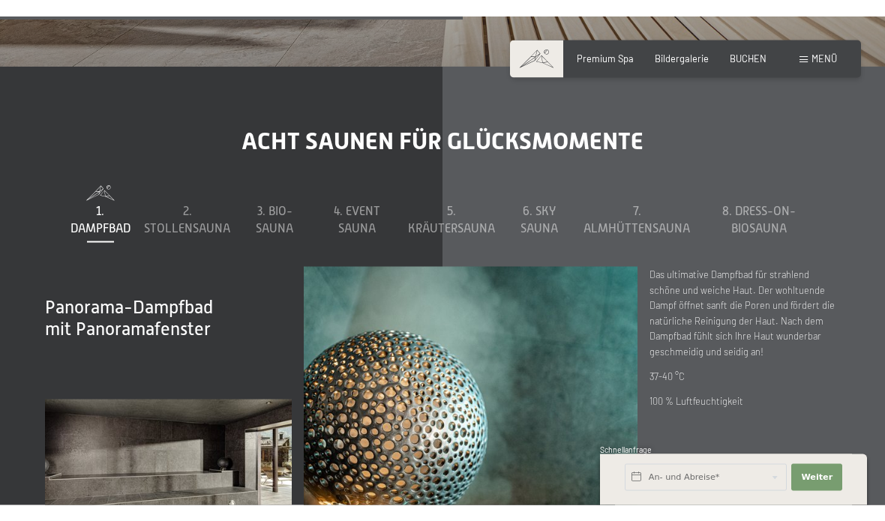
scroll to position [3750, 0]
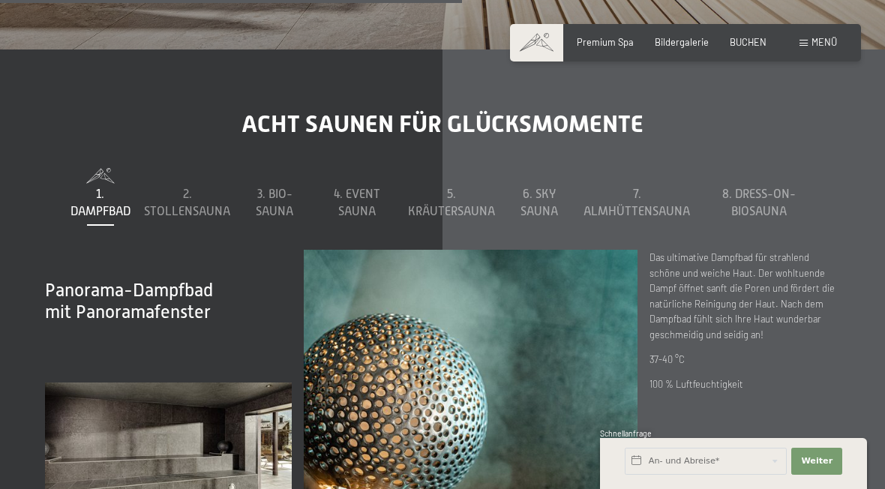
click at [545, 188] on span "6. Sky Sauna" at bounding box center [540, 203] width 38 height 30
click at [614, 169] on div "1. Dampfbad 2. Stollensauna 3. Bio-Sauna 4. Event Sauna 5. Kräutersauna 6. Sky …" at bounding box center [442, 376] width 795 height 416
click at [614, 186] on div "7. Almhüttensauna" at bounding box center [637, 203] width 107 height 34
click at [614, 188] on span "8. Dress-on-Biosauna" at bounding box center [759, 203] width 74 height 30
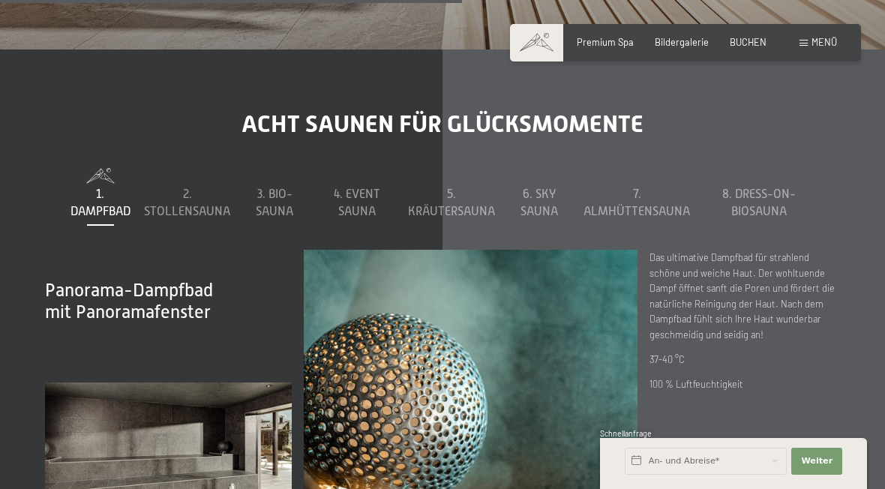
click at [104, 188] on span "1. Dampfbad" at bounding box center [101, 203] width 60 height 30
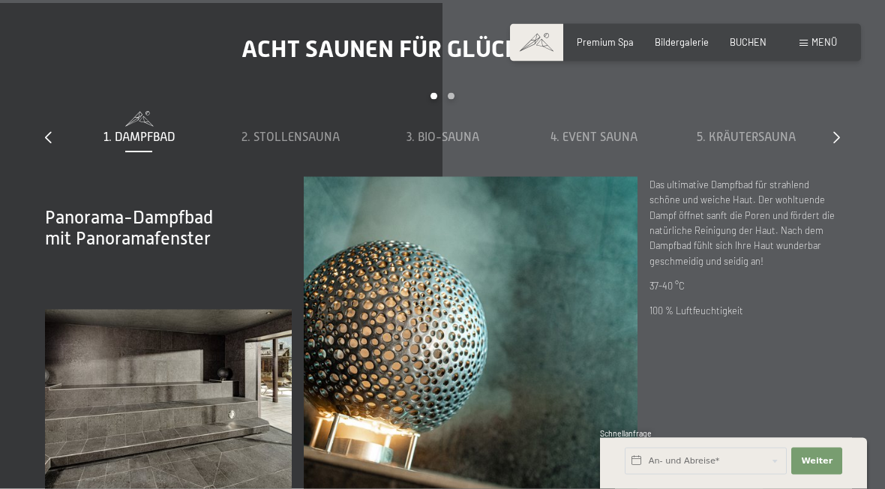
scroll to position [3801, 0]
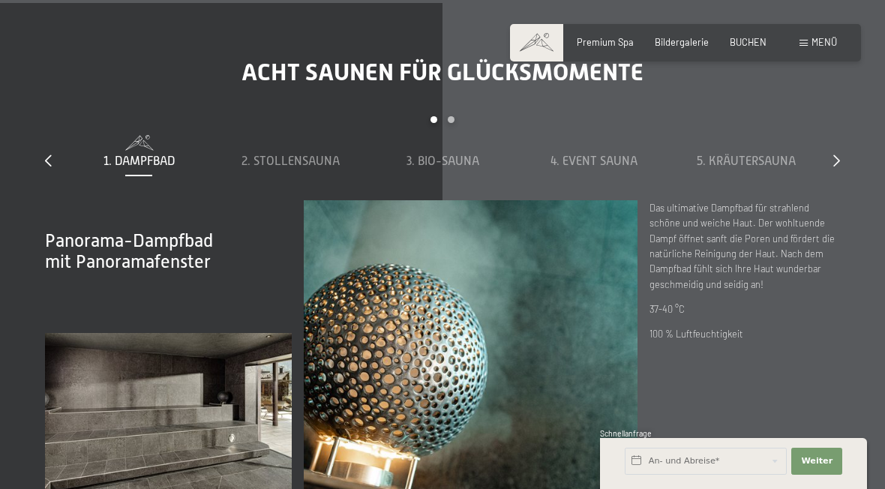
click at [614, 155] on icon at bounding box center [836, 161] width 7 height 12
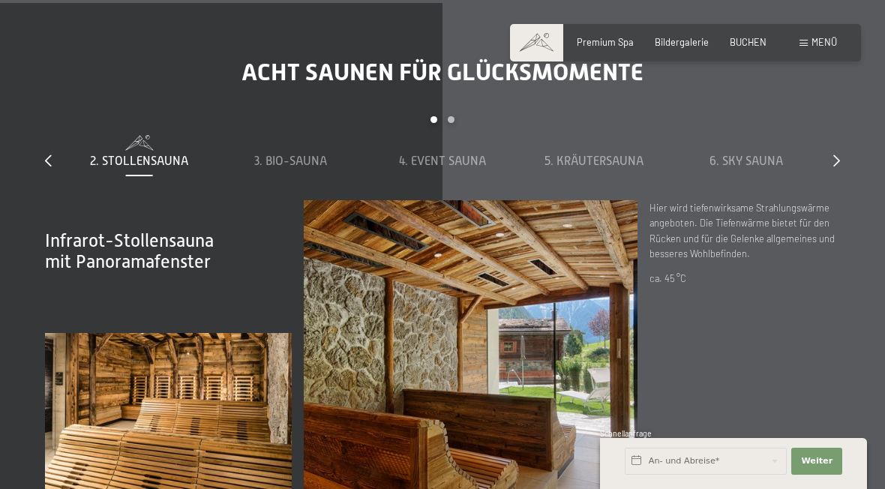
click at [614, 153] on div at bounding box center [836, 161] width 7 height 17
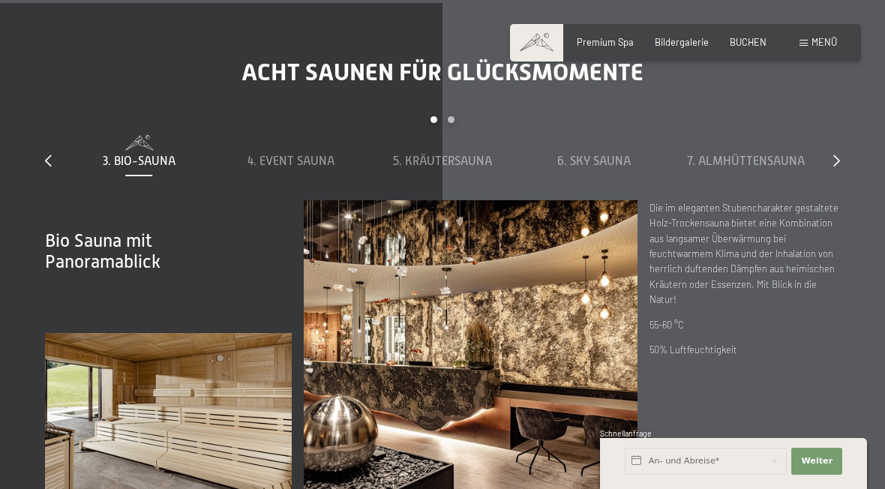
click at [614, 155] on icon at bounding box center [836, 161] width 7 height 12
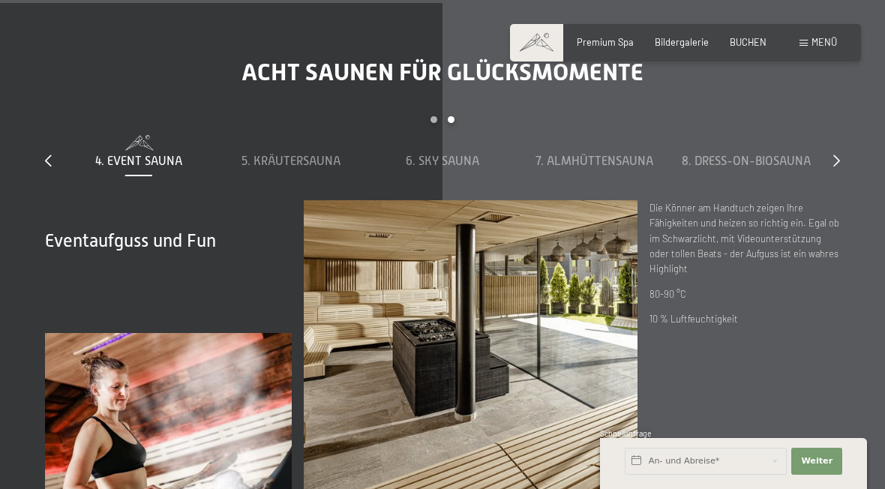
click at [614, 122] on div "slide 4 to 8 of 8 1. Dampfbad 2. Stollensauna 3. Bio-Sauna 4. Event Sauna 5. Kr…" at bounding box center [442, 157] width 795 height 83
click at [614, 155] on icon at bounding box center [836, 161] width 7 height 12
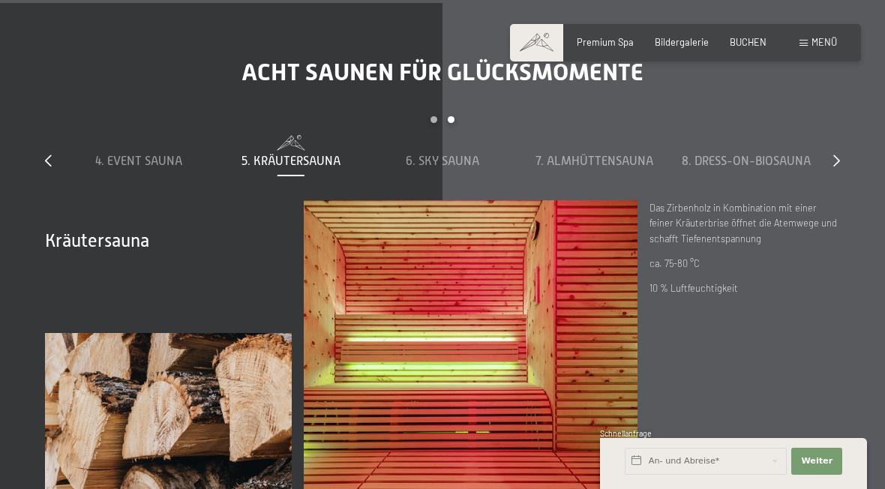
click at [614, 153] on div at bounding box center [836, 161] width 7 height 17
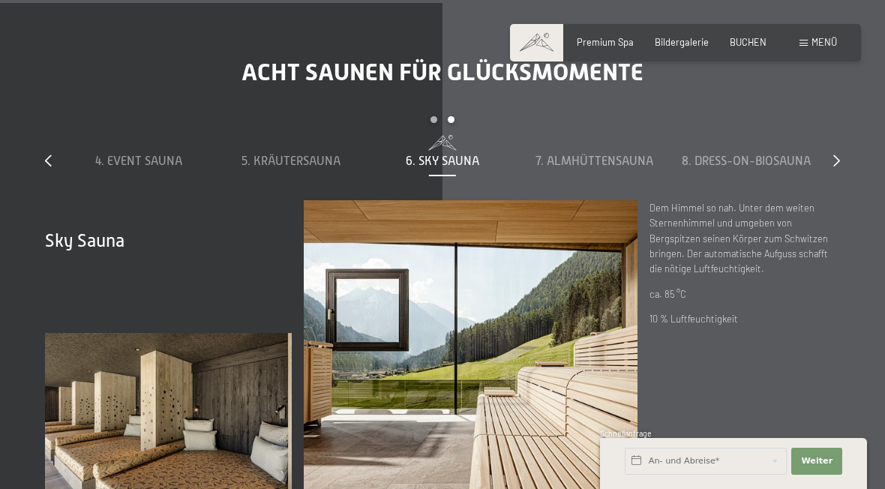
click at [614, 118] on div "slide 4 to 8 of 8 1. Dampfbad 2. Stollensauna 3. Bio-Sauna 4. Event Sauna 5. Kr…" at bounding box center [442, 157] width 795 height 83
click at [614, 153] on div at bounding box center [836, 161] width 7 height 17
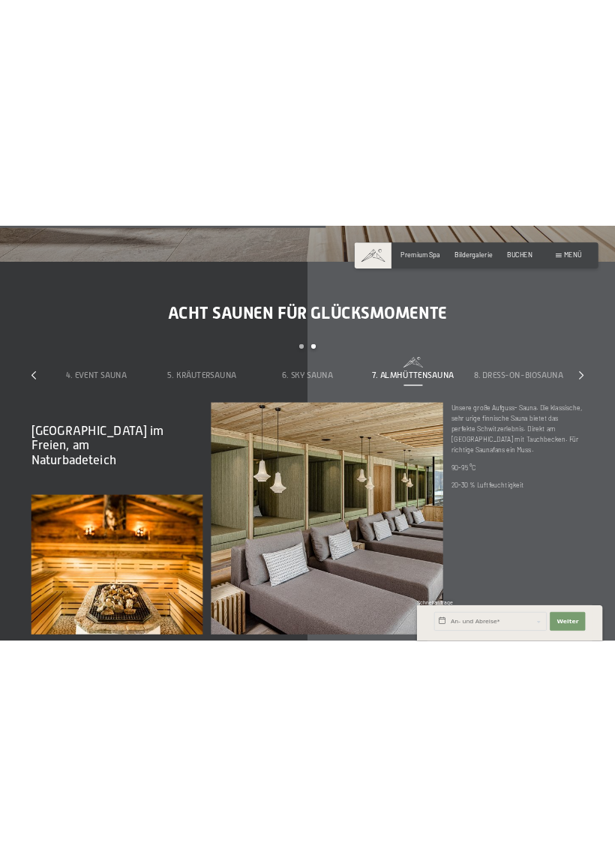
scroll to position [3964, 0]
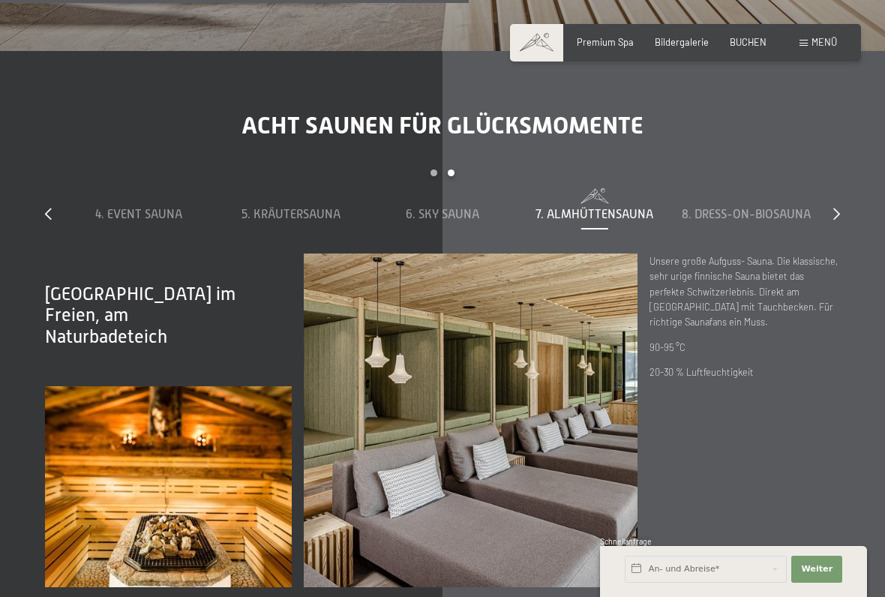
click at [614, 206] on div at bounding box center [836, 214] width 7 height 17
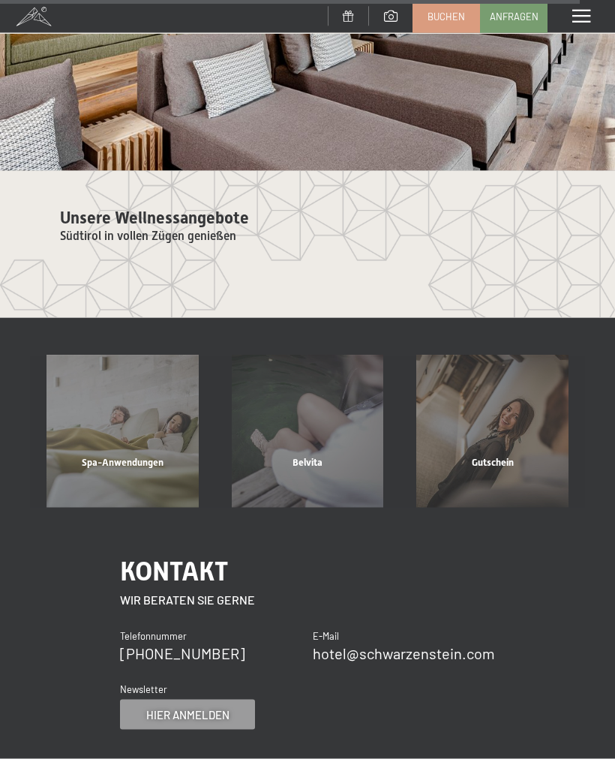
scroll to position [6070, 0]
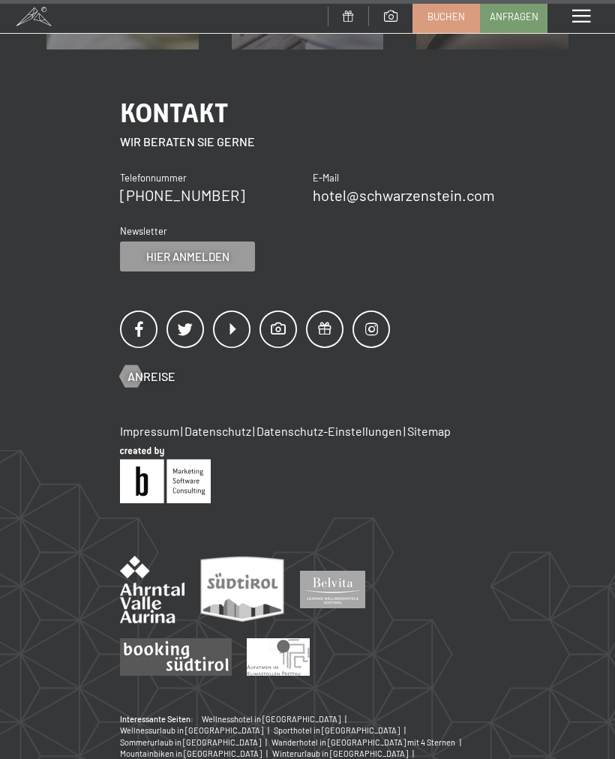
click at [586, 24] on div "Menü" at bounding box center [582, 16] width 68 height 33
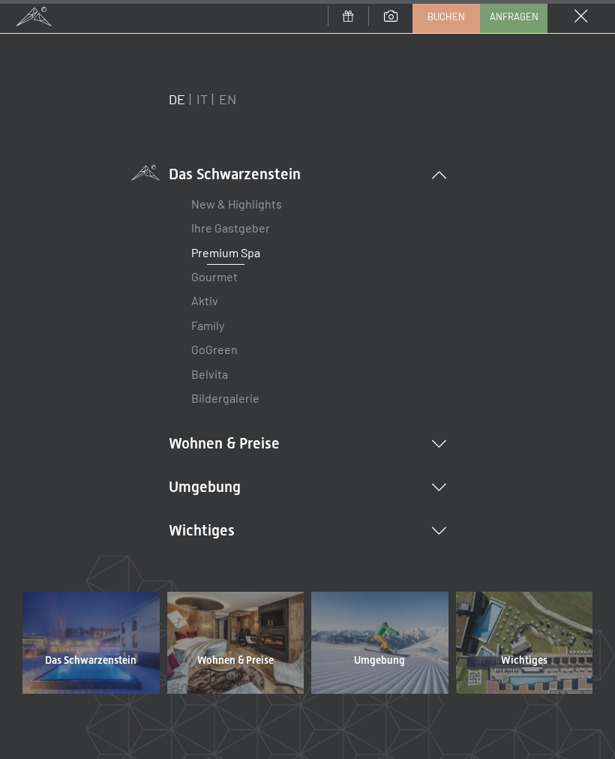
click at [225, 272] on link "Gourmet" at bounding box center [214, 276] width 47 height 14
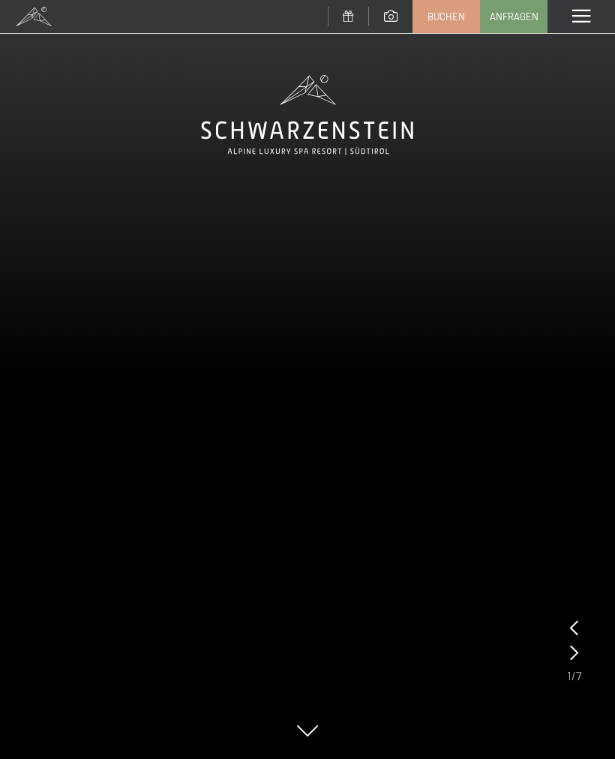
click at [574, 651] on icon at bounding box center [574, 652] width 8 height 15
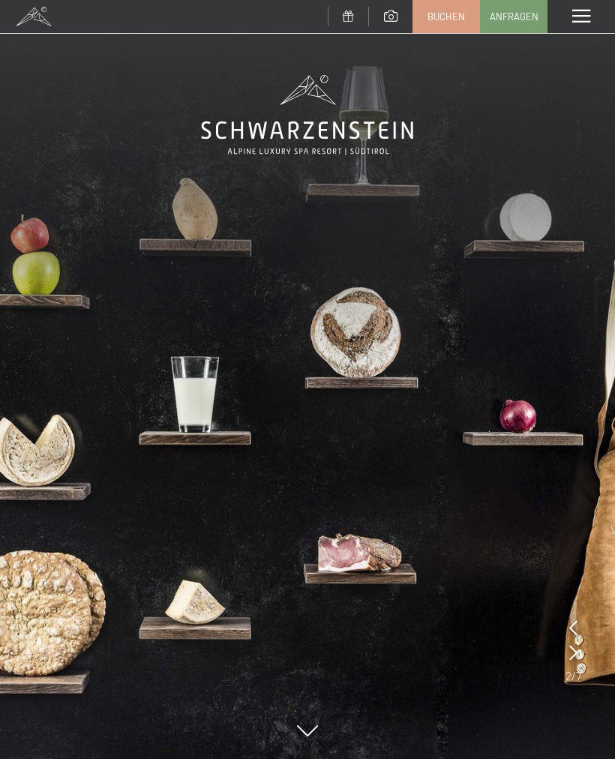
click at [577, 656] on icon at bounding box center [573, 652] width 8 height 15
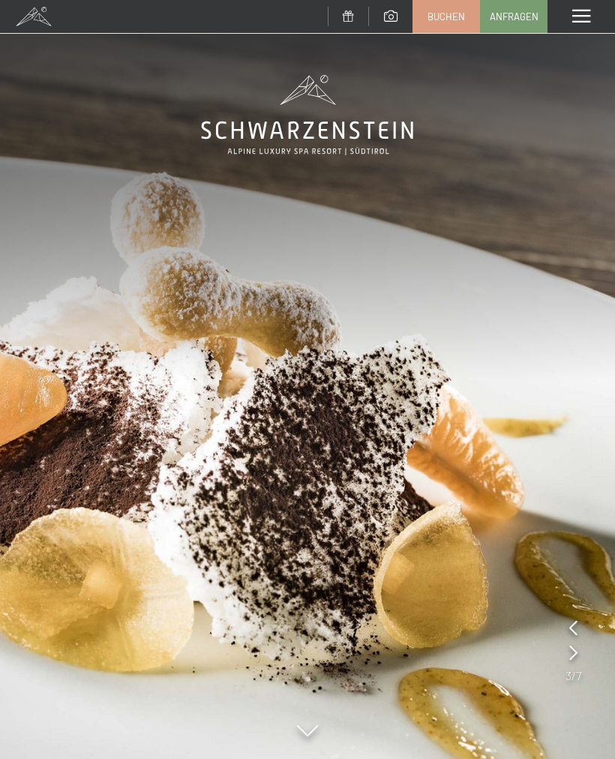
click at [573, 652] on icon at bounding box center [573, 652] width 8 height 15
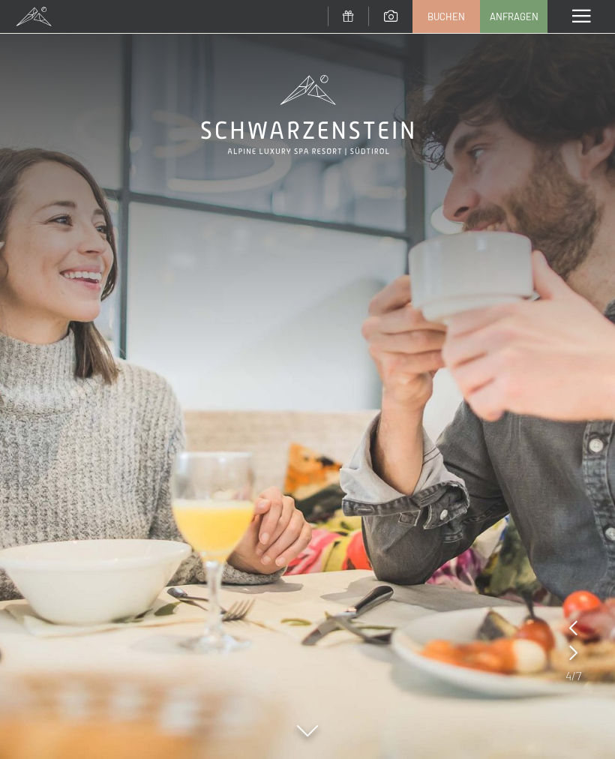
click at [571, 660] on icon at bounding box center [573, 652] width 8 height 15
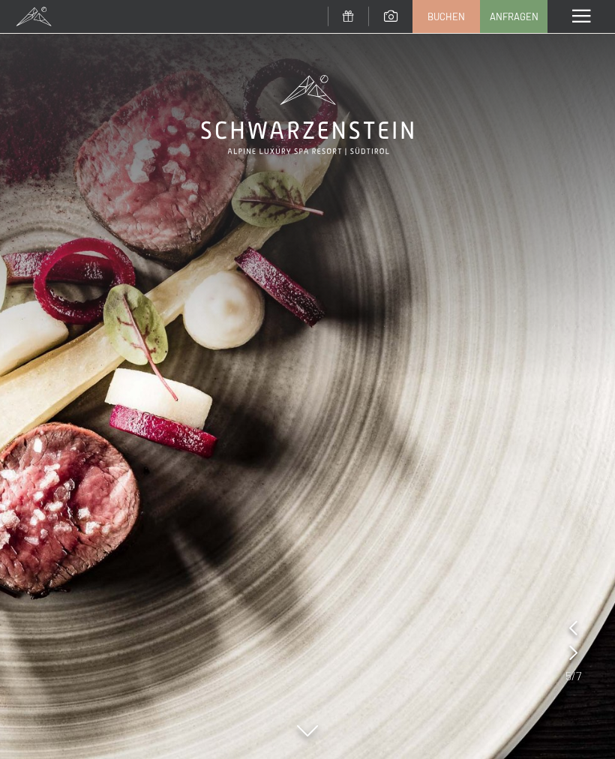
click at [573, 656] on icon at bounding box center [573, 652] width 8 height 15
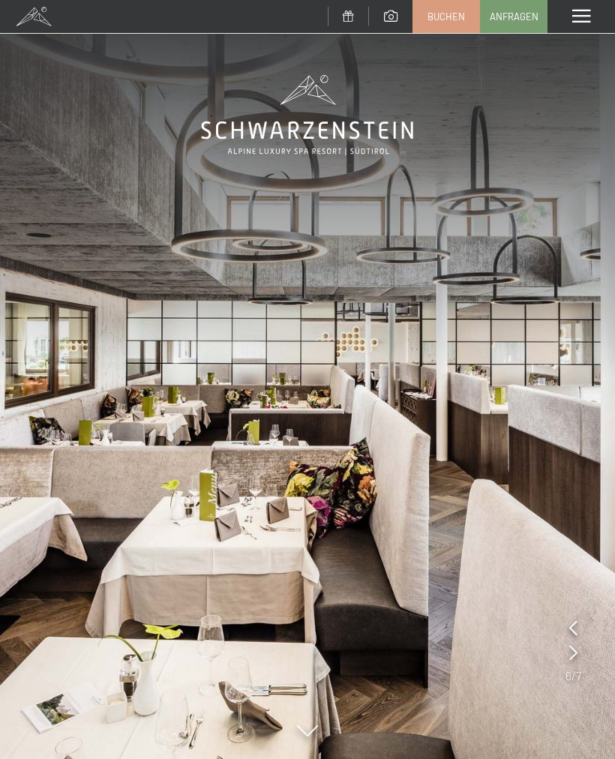
click at [572, 656] on icon at bounding box center [573, 652] width 8 height 15
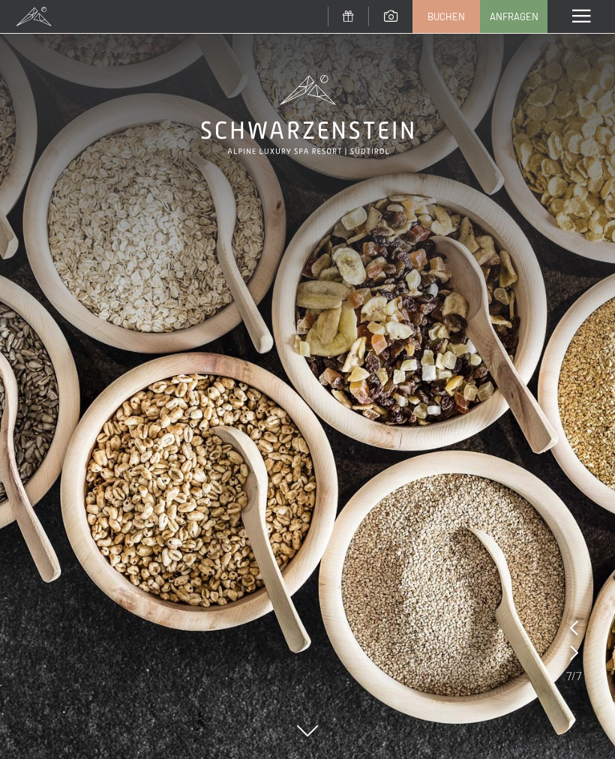
click at [578, 656] on icon at bounding box center [574, 652] width 8 height 15
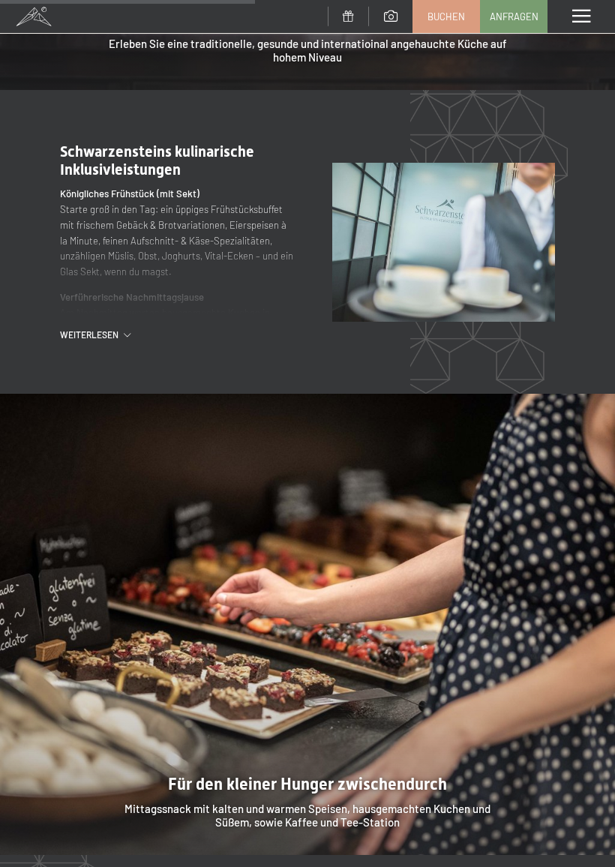
scroll to position [1682, 0]
click at [125, 328] on div "Weiterlesen" at bounding box center [177, 334] width 235 height 13
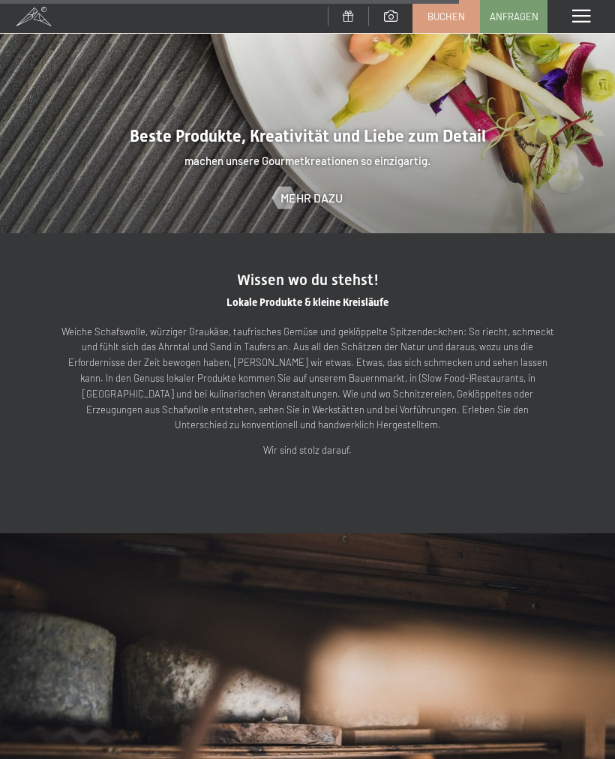
scroll to position [3425, 0]
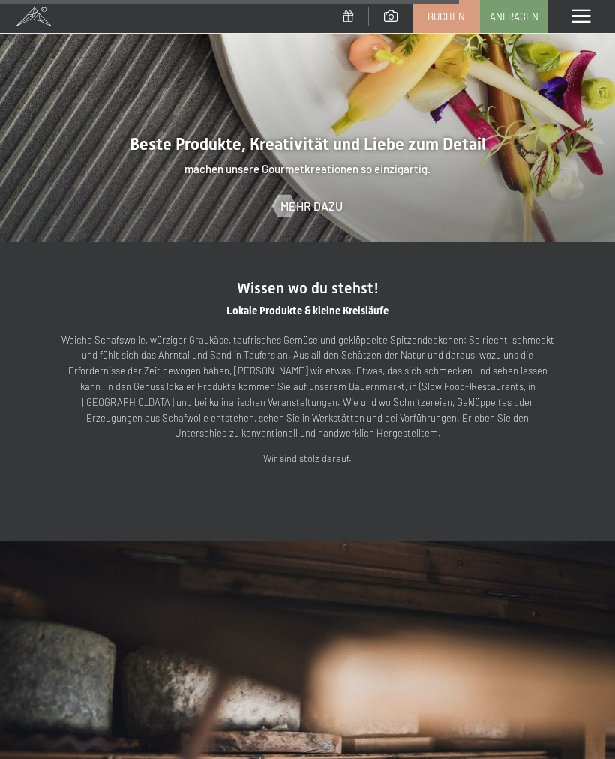
click at [322, 198] on span "Mehr dazu" at bounding box center [312, 206] width 62 height 17
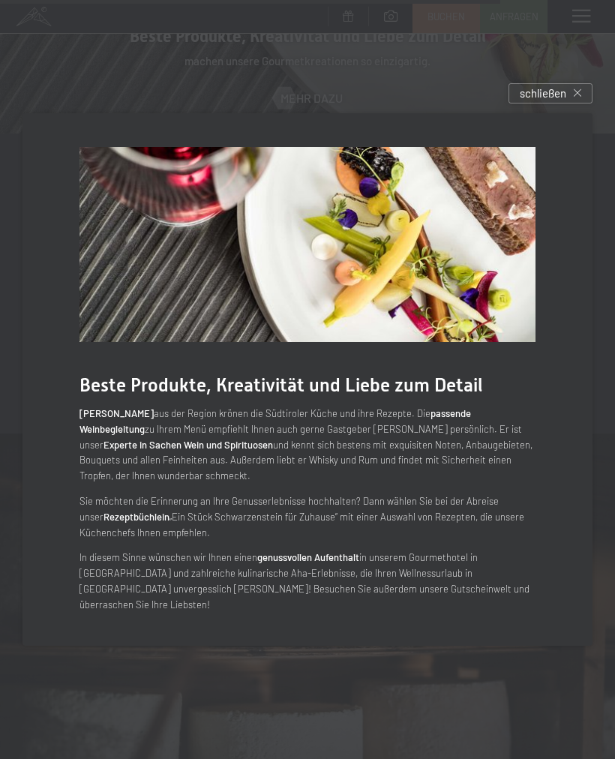
click at [568, 104] on div "schließen" at bounding box center [551, 93] width 84 height 20
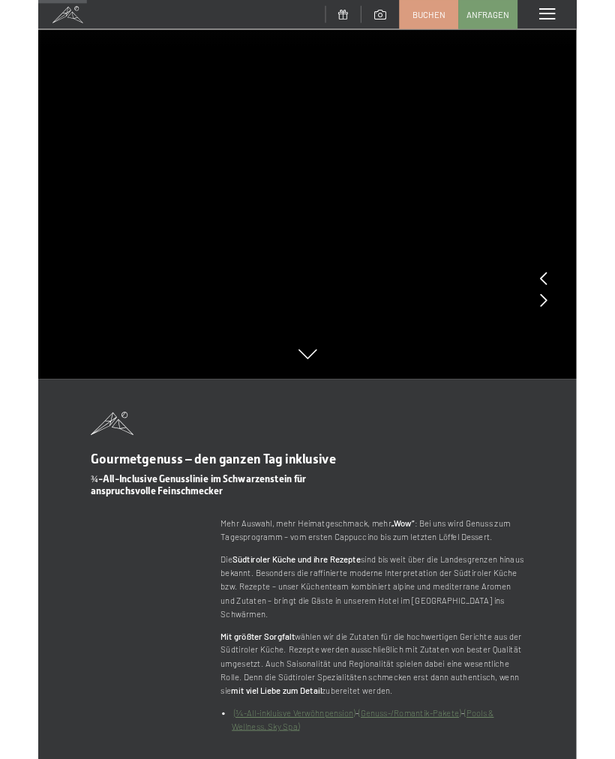
scroll to position [0, 0]
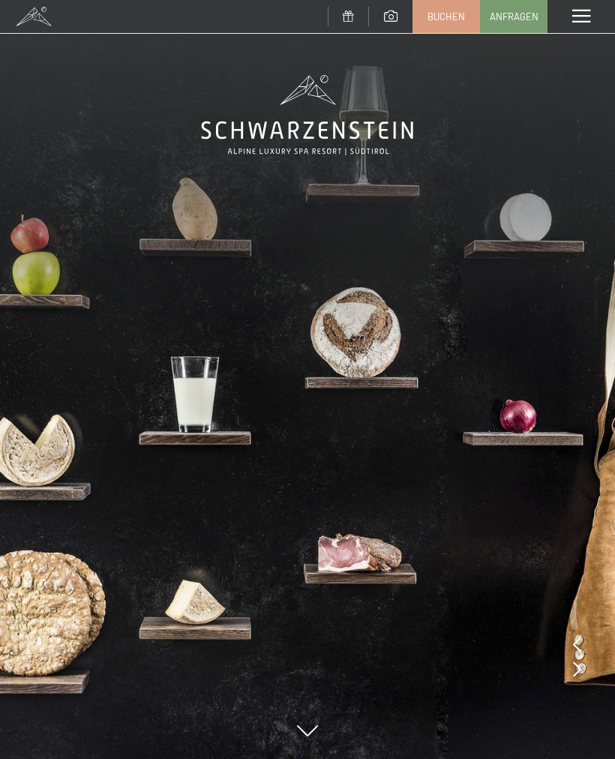
click at [579, 26] on div "Menü" at bounding box center [582, 16] width 68 height 33
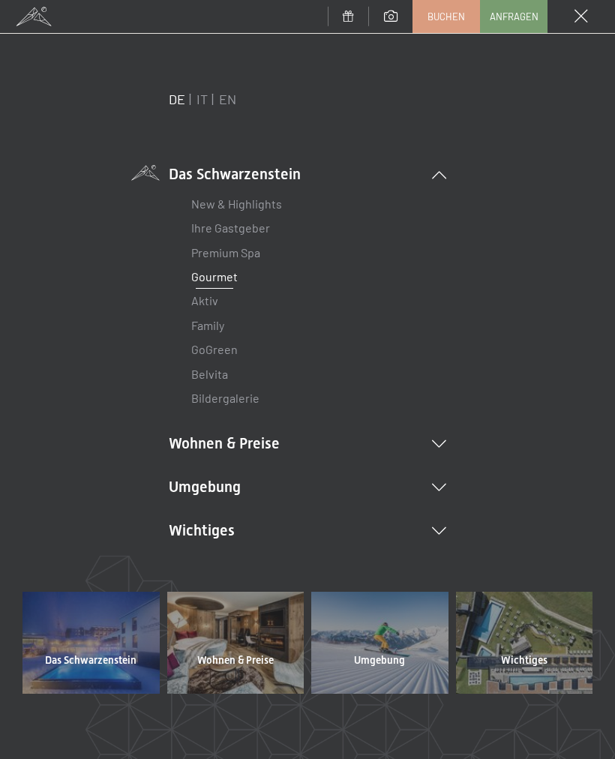
click at [214, 203] on link "New & Highlights" at bounding box center [236, 204] width 91 height 14
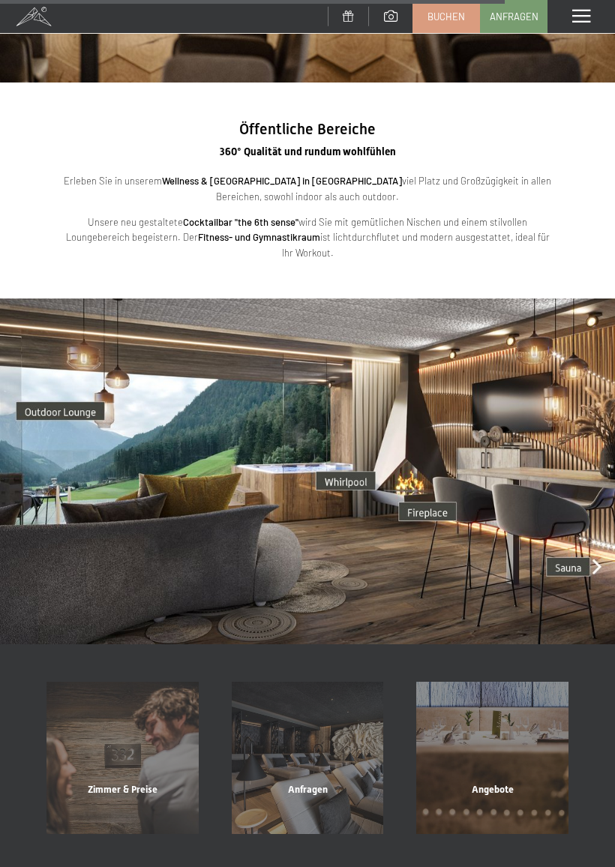
scroll to position [3021, 0]
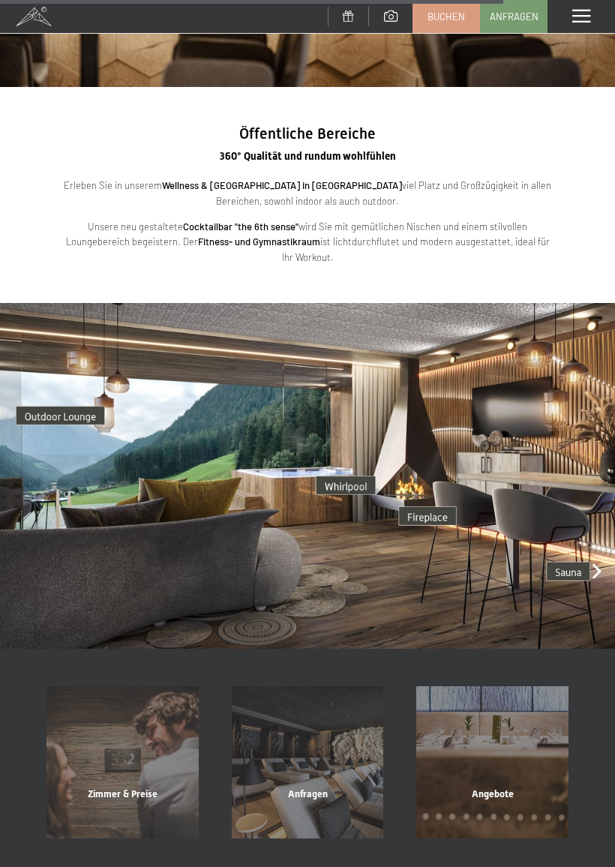
click at [572, 529] on img at bounding box center [307, 476] width 615 height 346
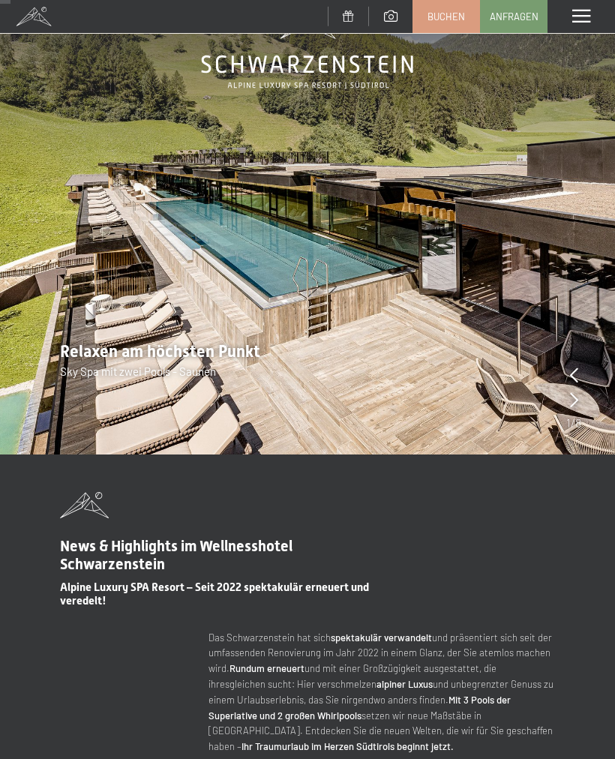
scroll to position [0, 0]
